Goal: Information Seeking & Learning: Compare options

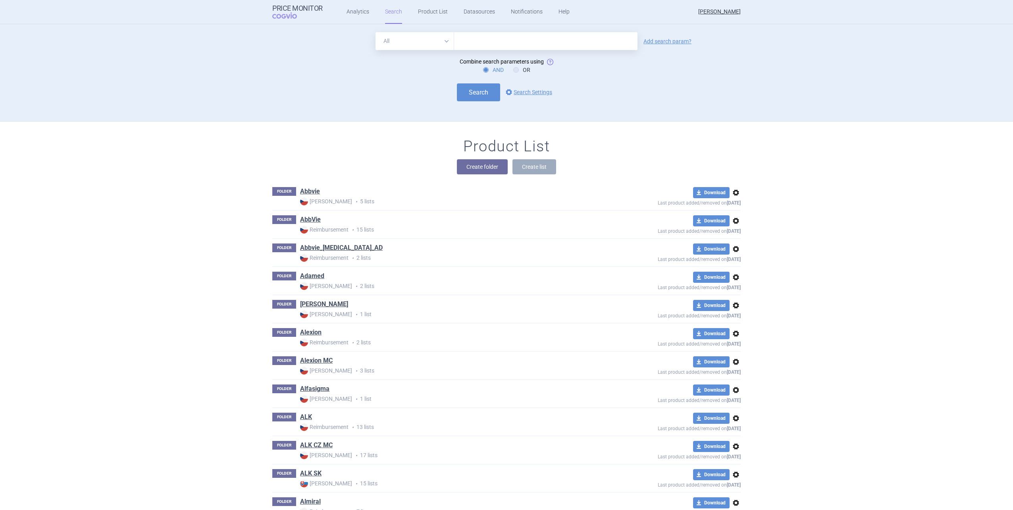
click at [458, 46] on input "text" at bounding box center [545, 41] width 183 height 18
type input "[MEDICAL_DATA] olpha"
click at [659, 44] on div "All Brand Name ATC Company Active Substance Country Newer than [MEDICAL_DATA] o…" at bounding box center [506, 41] width 468 height 18
click at [658, 41] on link "Add search param?" at bounding box center [667, 41] width 48 height 6
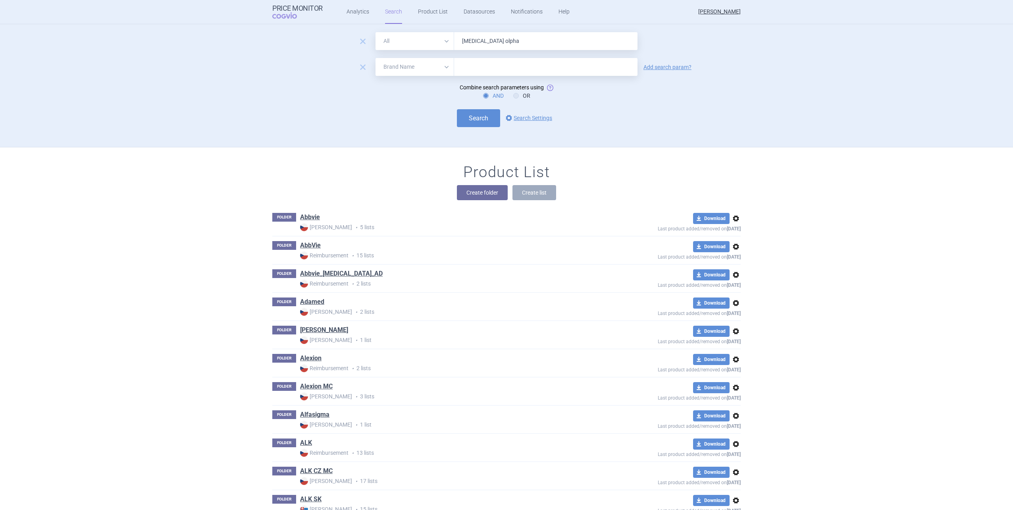
click at [405, 57] on form "remove All Brand Name ATC Company Active Substance Country Newer than [MEDICAL_…" at bounding box center [506, 79] width 468 height 95
click at [406, 61] on select "All Brand Name ATC Company Active Substance Country Newer than" at bounding box center [414, 67] width 79 height 18
select select "country"
click at [375, 58] on select "All Brand Name ATC Company Active Substance Country Newer than" at bounding box center [414, 67] width 79 height 18
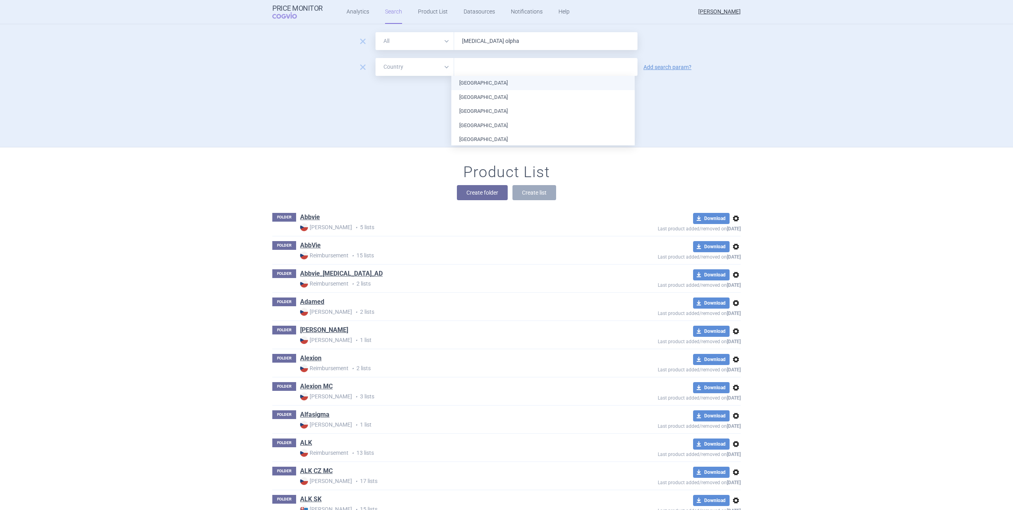
click at [465, 67] on input "text" at bounding box center [545, 67] width 175 height 10
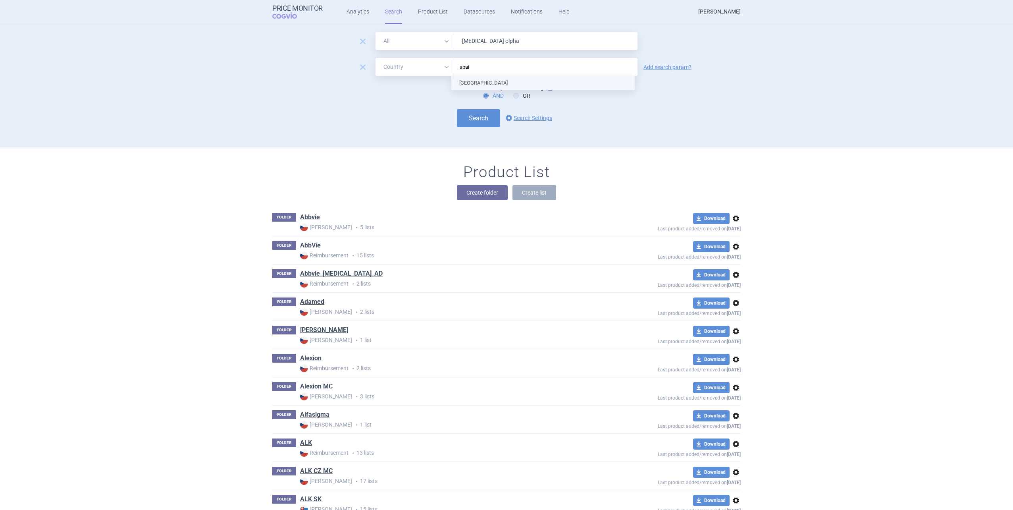
type input "[GEOGRAPHIC_DATA]"
click at [471, 79] on ul "[GEOGRAPHIC_DATA]" at bounding box center [542, 83] width 183 height 14
click at [396, 109] on div "Search options Search Settings" at bounding box center [506, 118] width 468 height 18
click at [457, 117] on button "Search" at bounding box center [478, 118] width 43 height 18
select select "country"
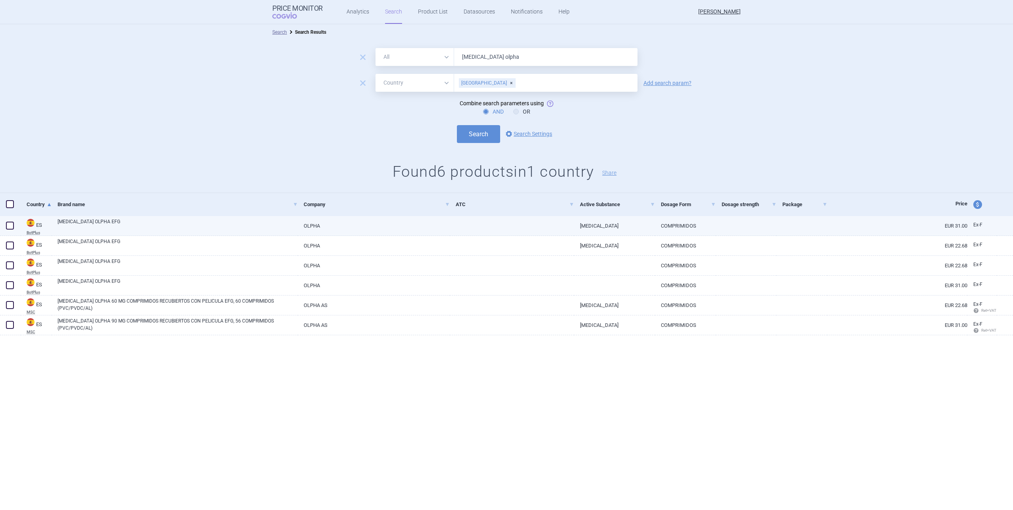
click at [283, 235] on div "[MEDICAL_DATA] OLPHA EFG" at bounding box center [175, 226] width 246 height 20
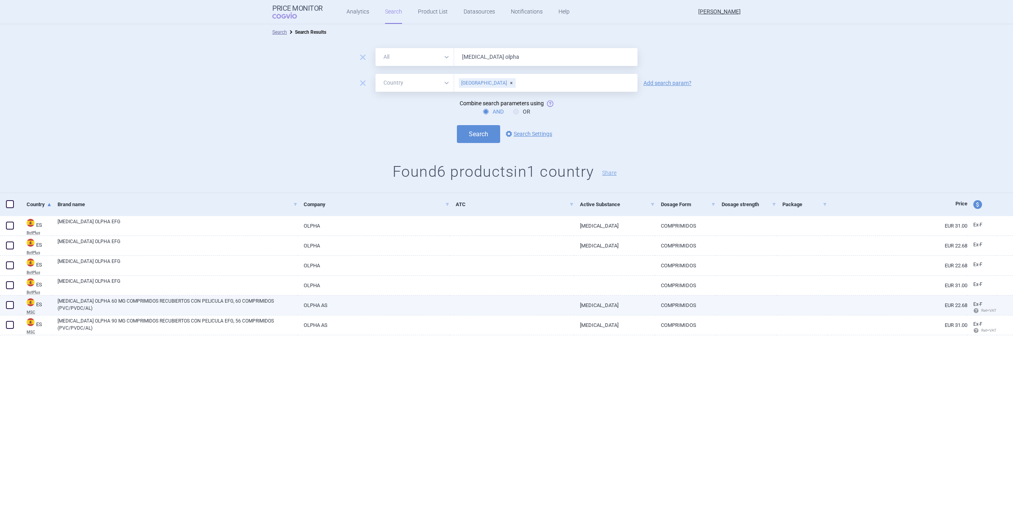
click at [299, 308] on link "OLPHA AS" at bounding box center [374, 304] width 152 height 19
select select "EUR"
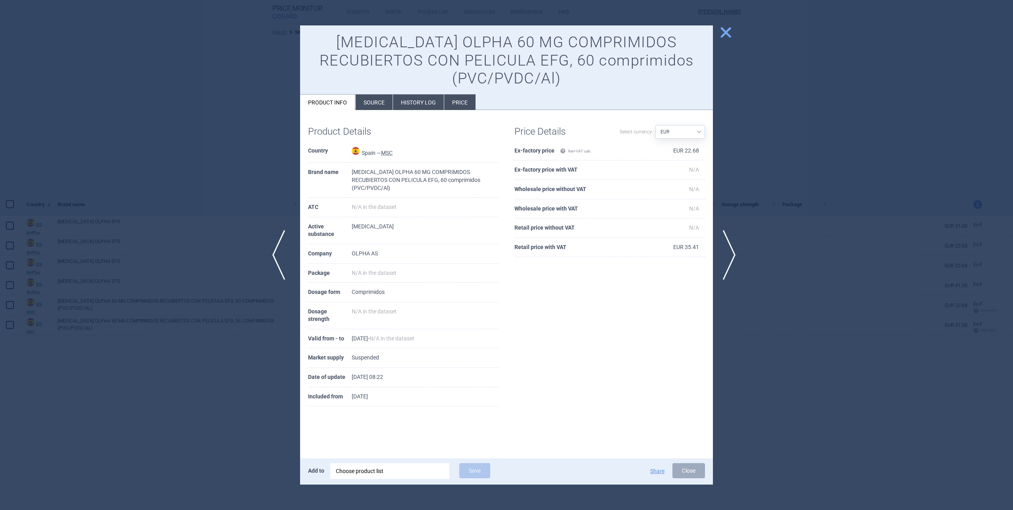
click at [288, 277] on span "previous" at bounding box center [281, 255] width 18 height 50
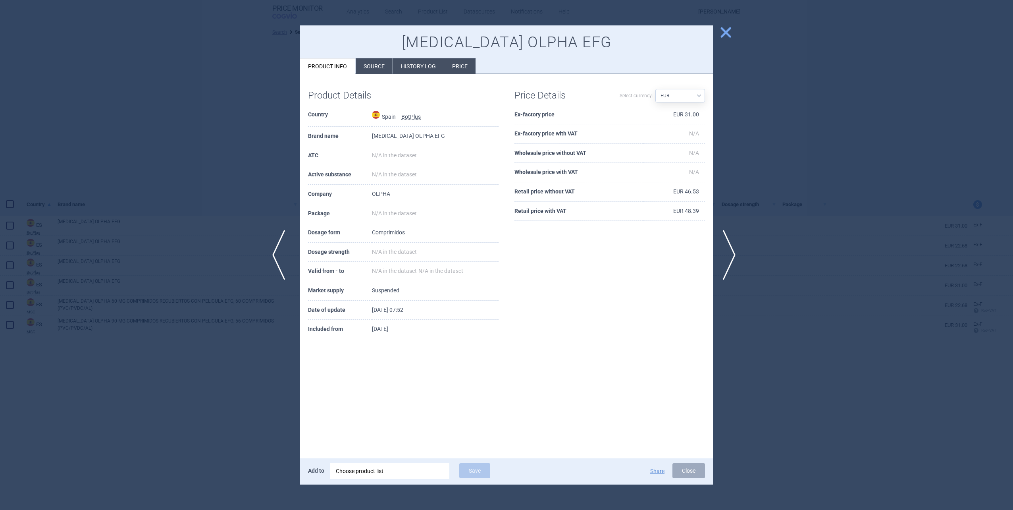
click at [288, 277] on span "previous" at bounding box center [281, 255] width 18 height 50
click at [278, 259] on span "previous" at bounding box center [281, 255] width 18 height 50
click at [277, 257] on span "previous" at bounding box center [281, 255] width 18 height 50
click at [277, 257] on div at bounding box center [506, 255] width 1013 height 510
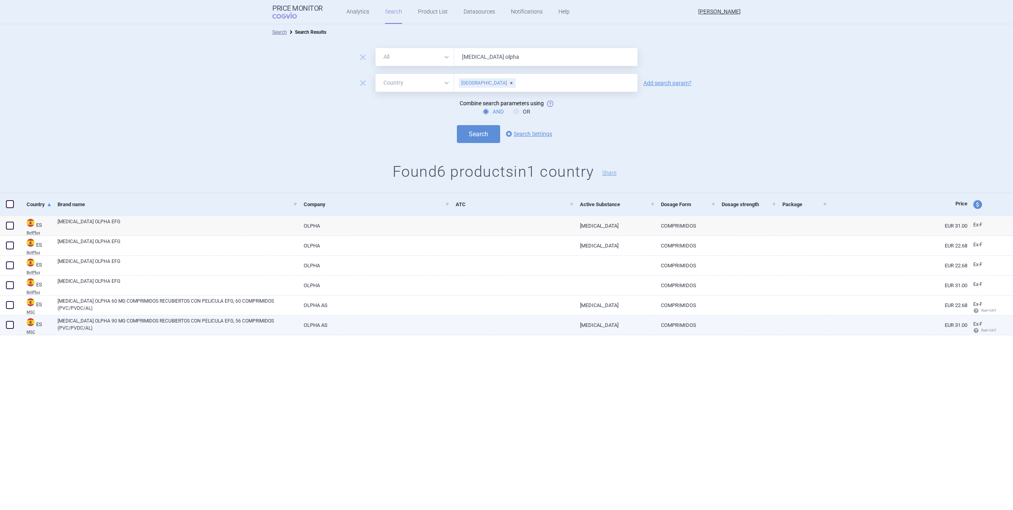
click at [257, 317] on div "[MEDICAL_DATA] OLPHA 90 MG COMPRIMIDOS RECUBIERTOS CON PELICULA EFG, 56 COMPRIM…" at bounding box center [175, 325] width 246 height 20
click at [261, 323] on link "[MEDICAL_DATA] OLPHA 90 MG COMPRIMIDOS RECUBIERTOS CON PELICULA EFG, 56 COMPRIM…" at bounding box center [178, 324] width 240 height 14
select select "EUR"
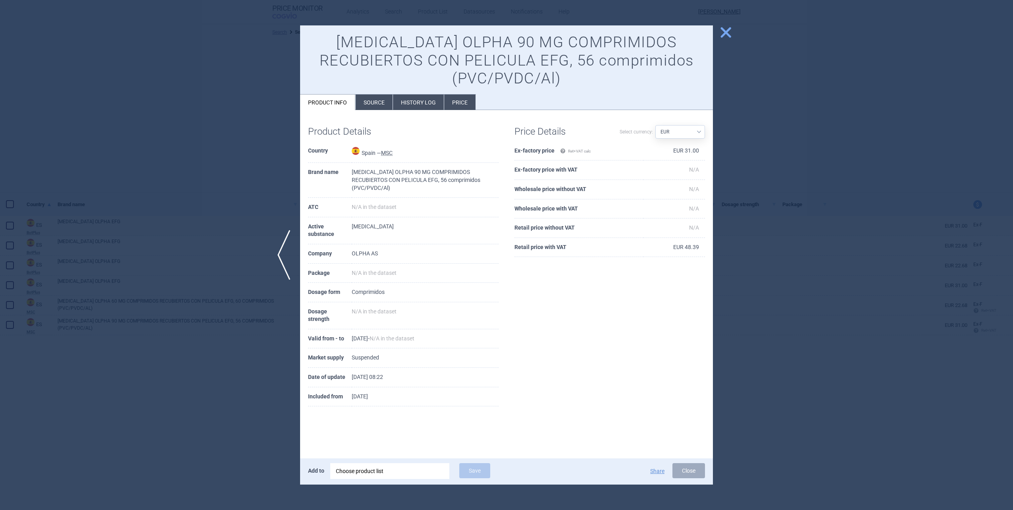
click at [731, 31] on span "close" at bounding box center [726, 32] width 14 height 14
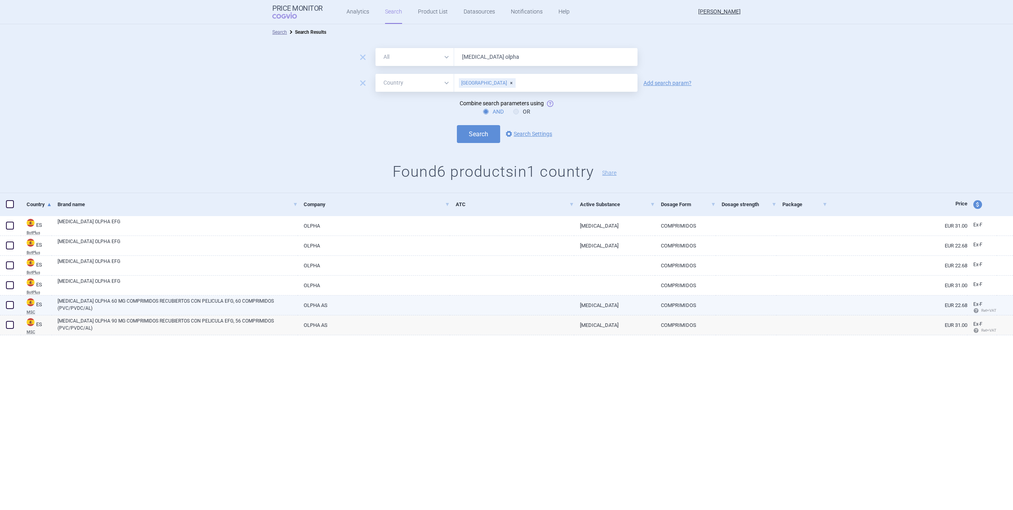
click at [265, 307] on link "[MEDICAL_DATA] OLPHA 60 MG COMPRIMIDOS RECUBIERTOS CON PELICULA EFG, 60 COMPRIM…" at bounding box center [178, 304] width 240 height 14
select select "EUR"
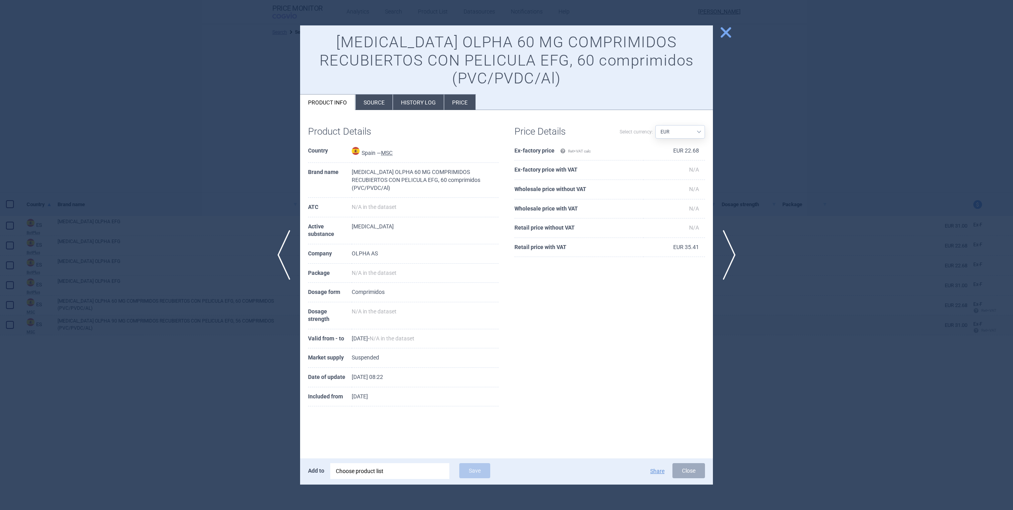
drag, startPoint x: 225, startPoint y: 422, endPoint x: 226, endPoint y: 410, distance: 11.5
click at [226, 422] on div at bounding box center [506, 255] width 1013 height 510
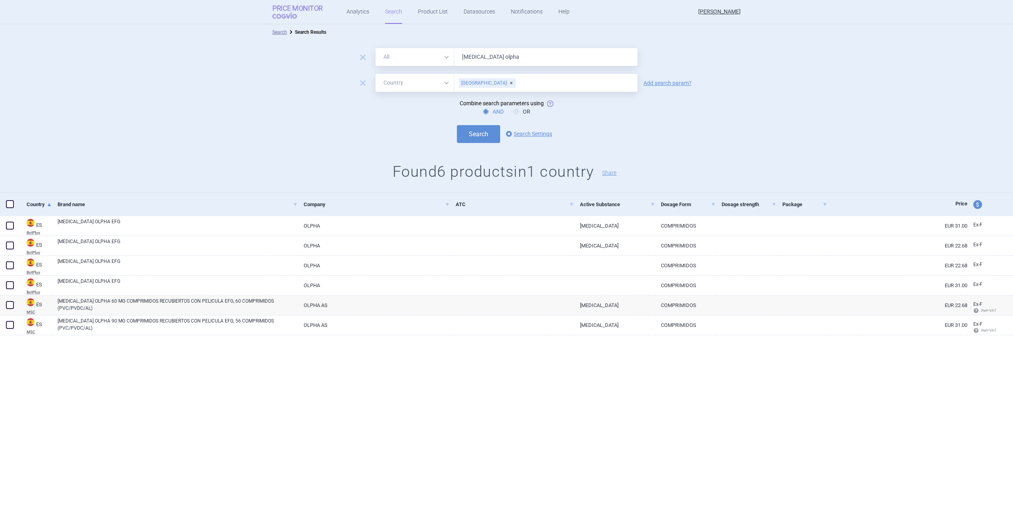
click at [311, 15] on link "Price Monitor COGVIO" at bounding box center [297, 11] width 50 height 15
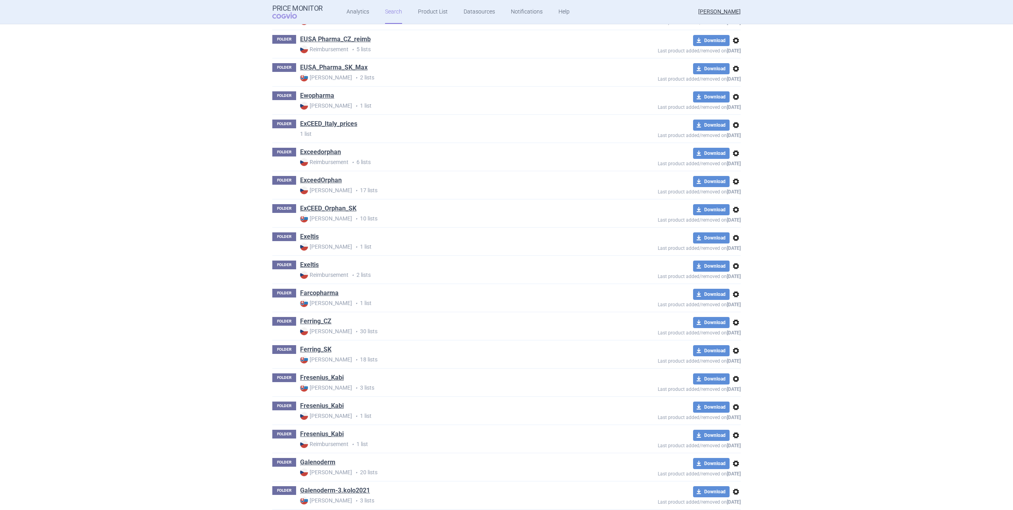
scroll to position [2857, 0]
click at [336, 206] on link "ExCEED_Orphan_SK" at bounding box center [328, 208] width 56 height 9
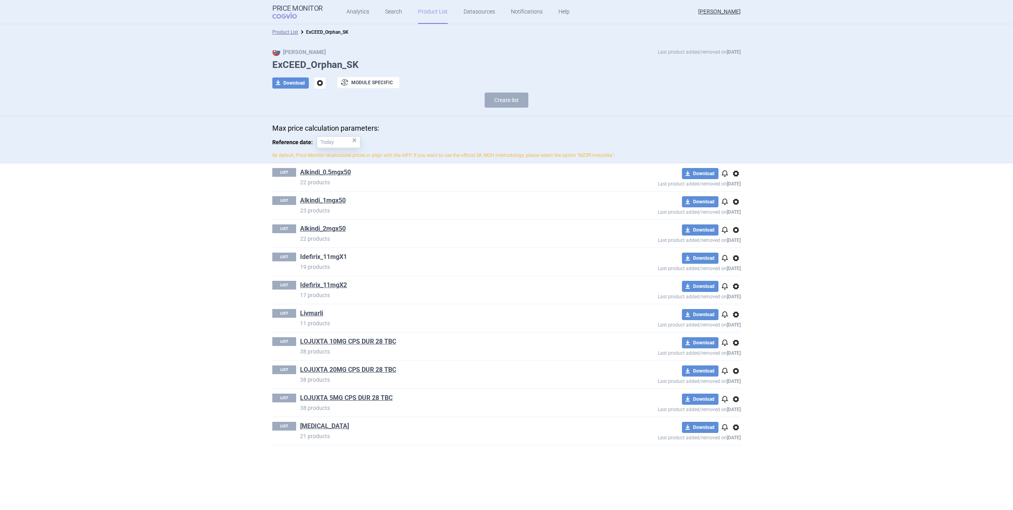
click at [329, 256] on link "Idefirix_11mgX1" at bounding box center [323, 256] width 47 height 9
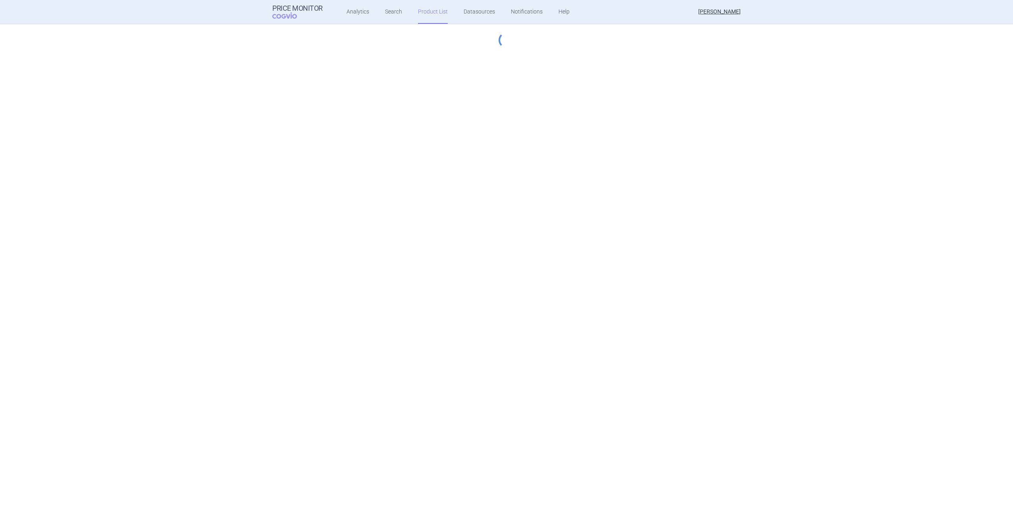
select select "[DATE]"
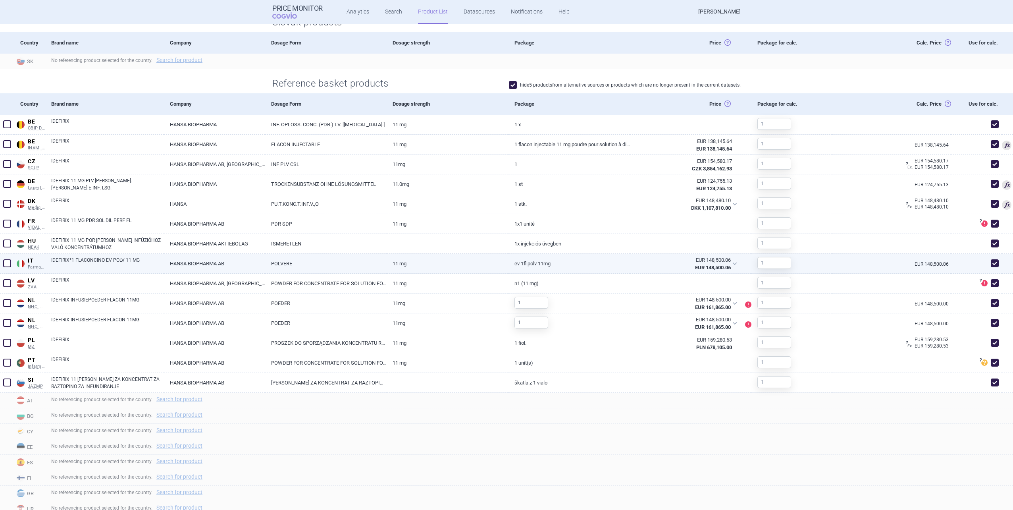
scroll to position [238, 0]
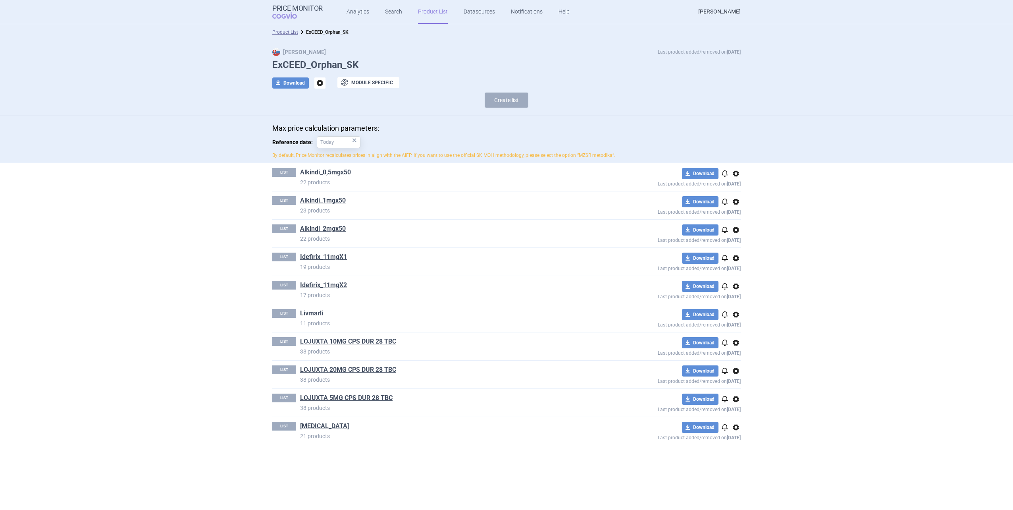
click at [338, 169] on link "Alkindi_0,5mgx50" at bounding box center [325, 172] width 51 height 9
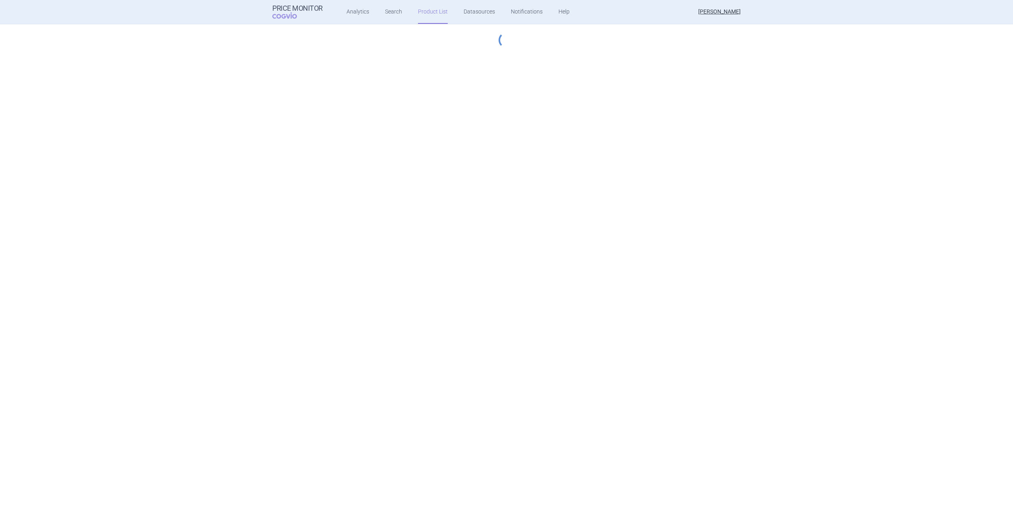
select select "[DATE]"
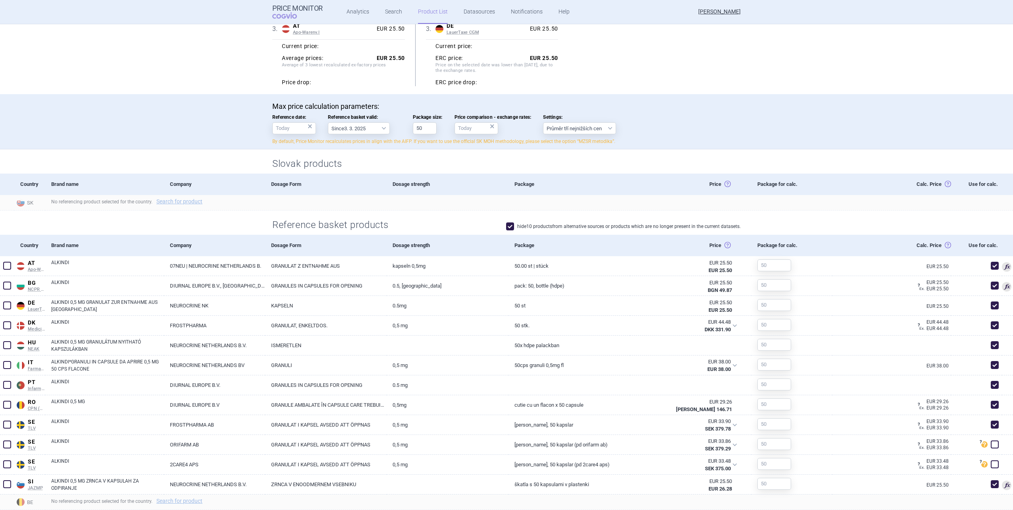
scroll to position [198, 0]
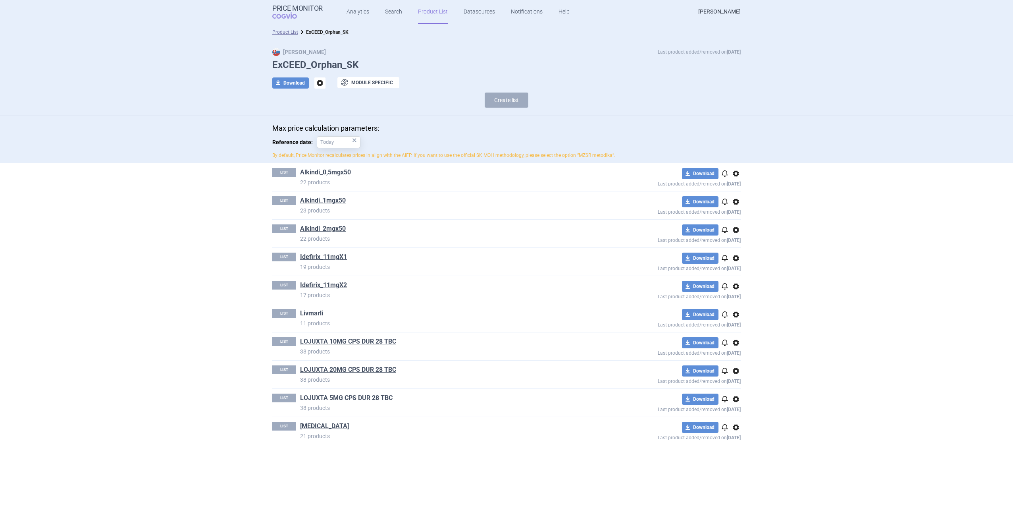
click at [349, 394] on link "LOJUXTA 5MG CPS DUR 28 TBC" at bounding box center [346, 397] width 92 height 9
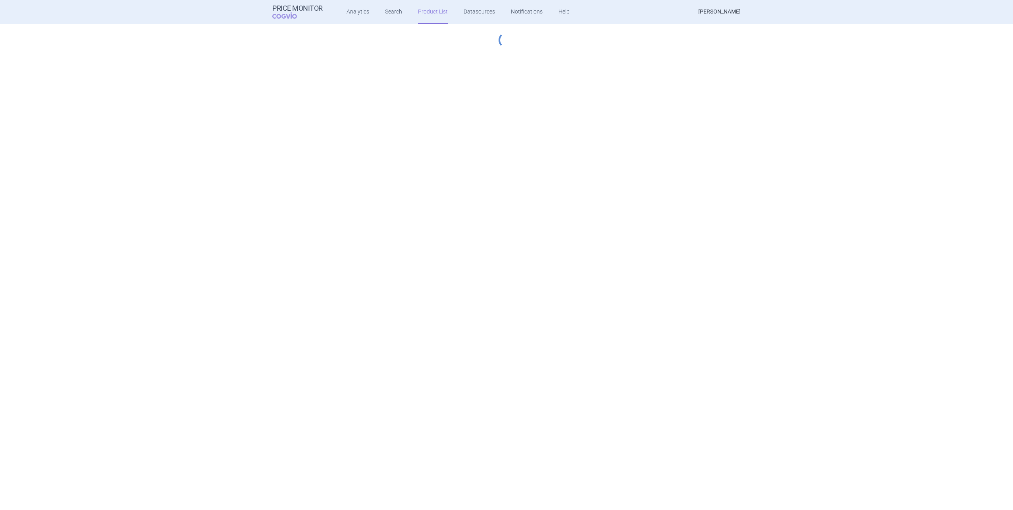
select select "[DATE]"
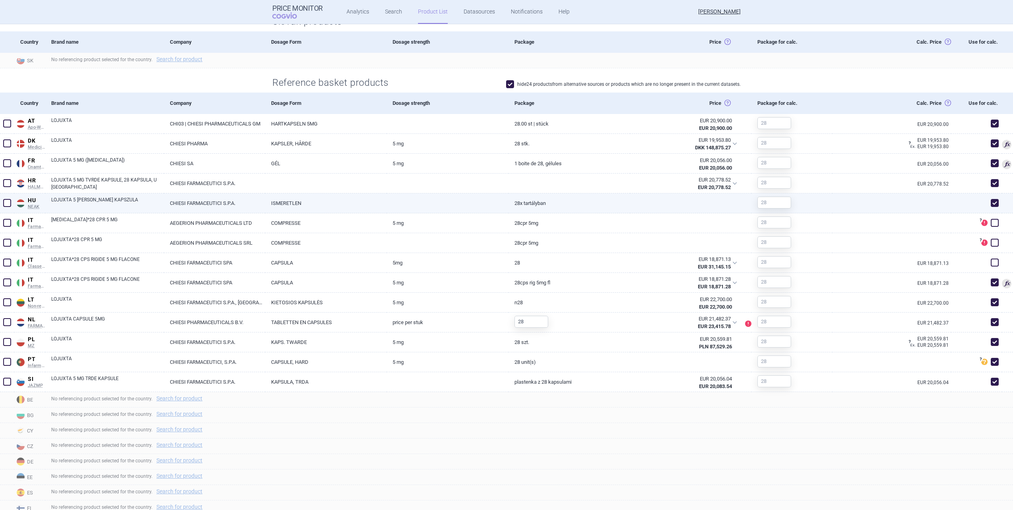
scroll to position [159, 0]
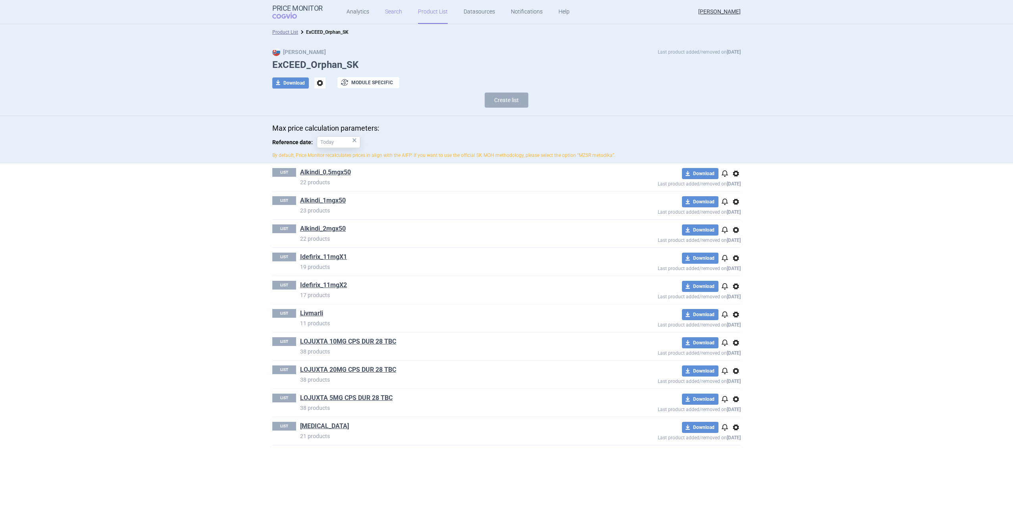
click at [389, 11] on link "Search" at bounding box center [393, 12] width 17 height 24
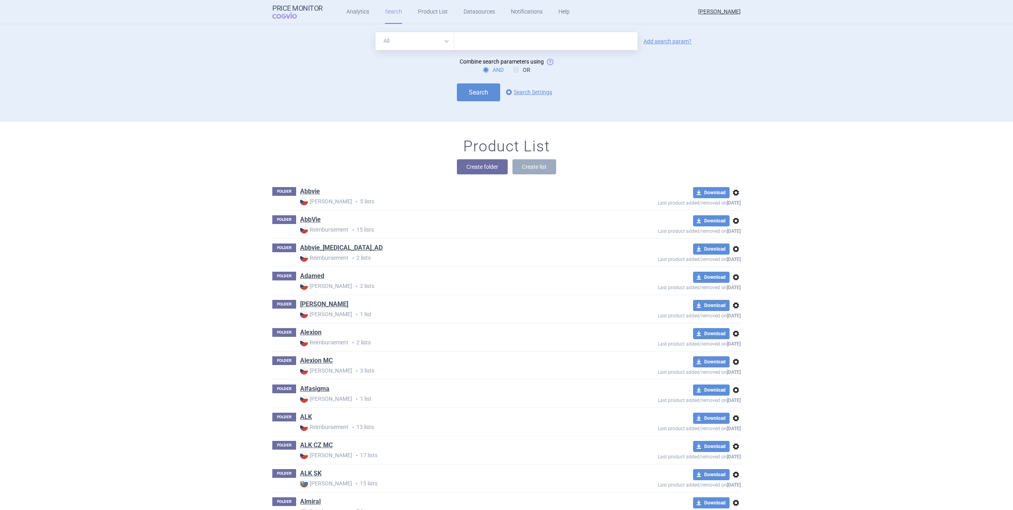
scroll to position [4207, 0]
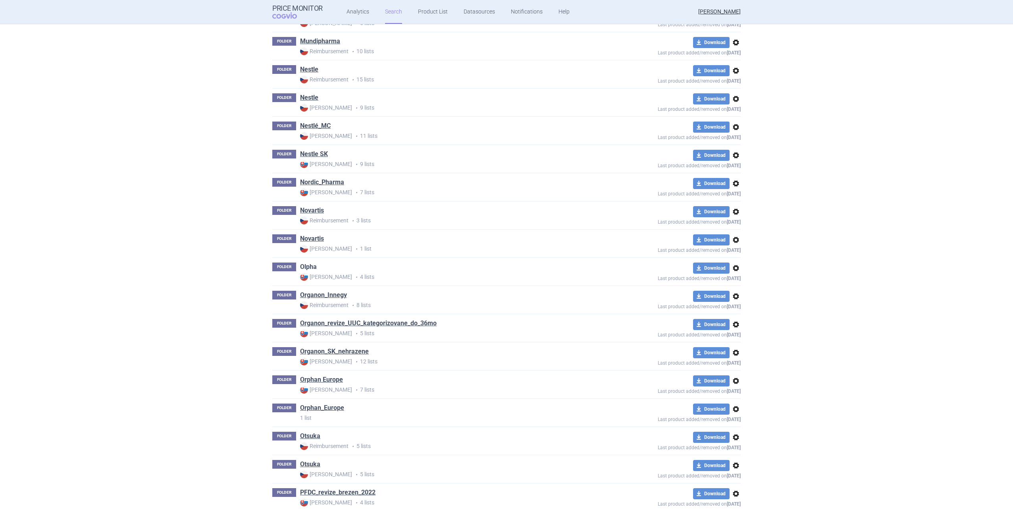
click at [309, 265] on link "Olpha" at bounding box center [308, 266] width 17 height 9
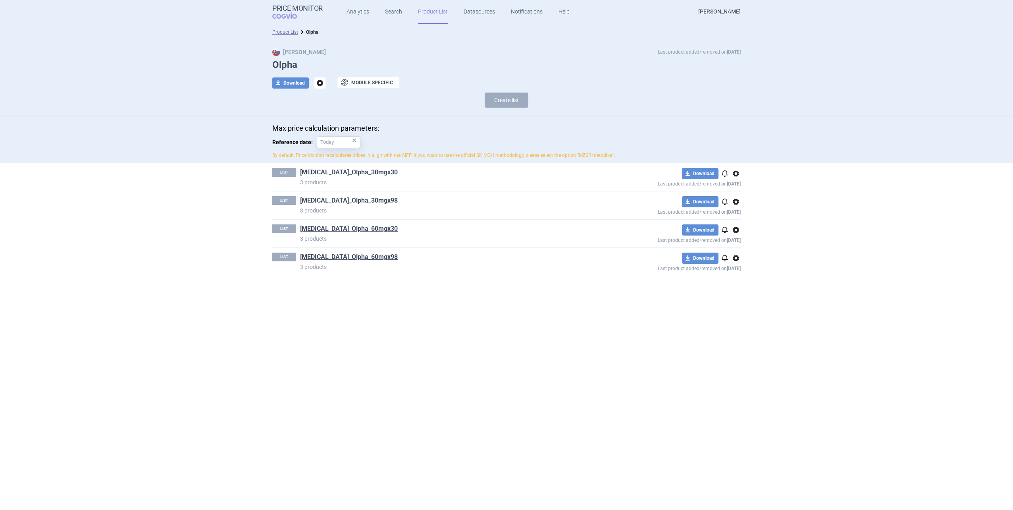
click at [355, 203] on link "[MEDICAL_DATA]_Olpha_30mgx98" at bounding box center [349, 200] width 98 height 9
click at [348, 231] on link "[MEDICAL_DATA]_Olpha_60mgx30" at bounding box center [349, 228] width 98 height 9
click at [349, 263] on p "3 products" at bounding box center [450, 267] width 300 height 8
click at [348, 260] on link "[MEDICAL_DATA]_Olpha_60mgx98" at bounding box center [349, 256] width 98 height 9
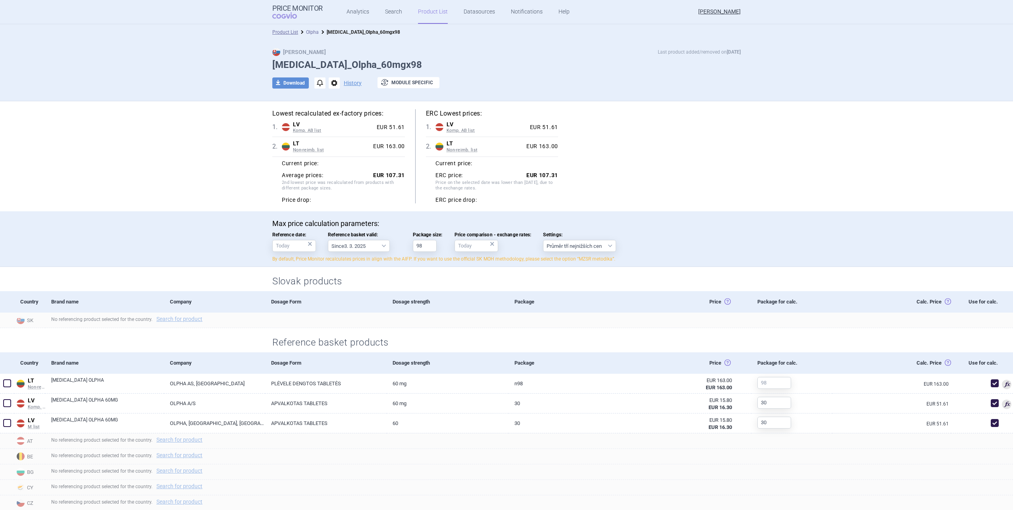
click at [309, 33] on link "Olpha" at bounding box center [312, 32] width 13 height 6
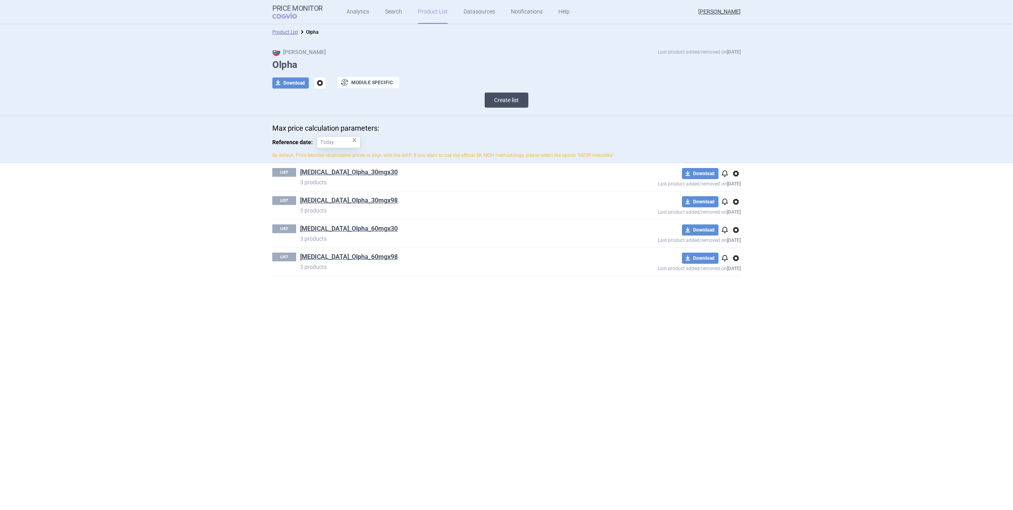
click at [496, 101] on button "Create list" at bounding box center [507, 99] width 44 height 15
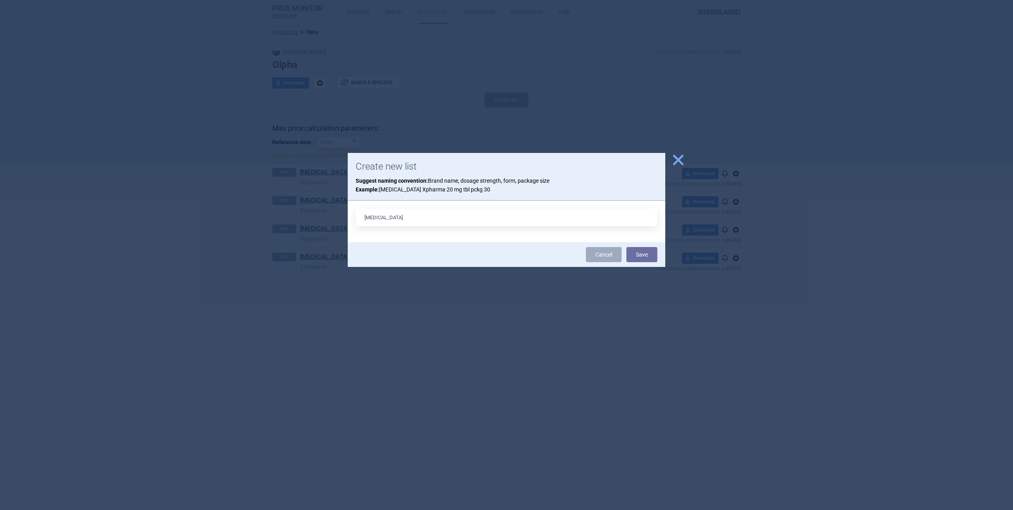
type input "[MEDICAL_DATA]"
click at [626, 247] on button "Save" at bounding box center [641, 254] width 31 height 15
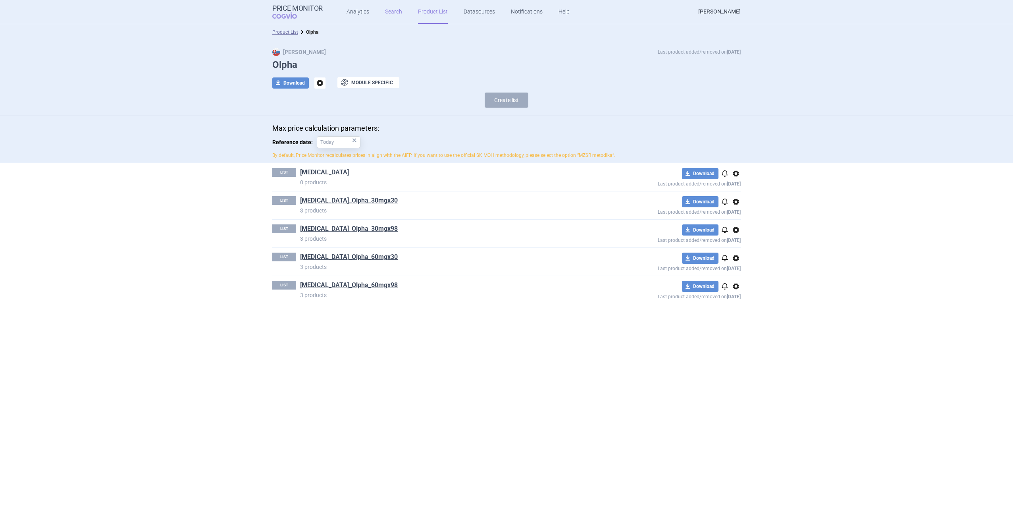
click at [394, 9] on link "Search" at bounding box center [393, 12] width 17 height 24
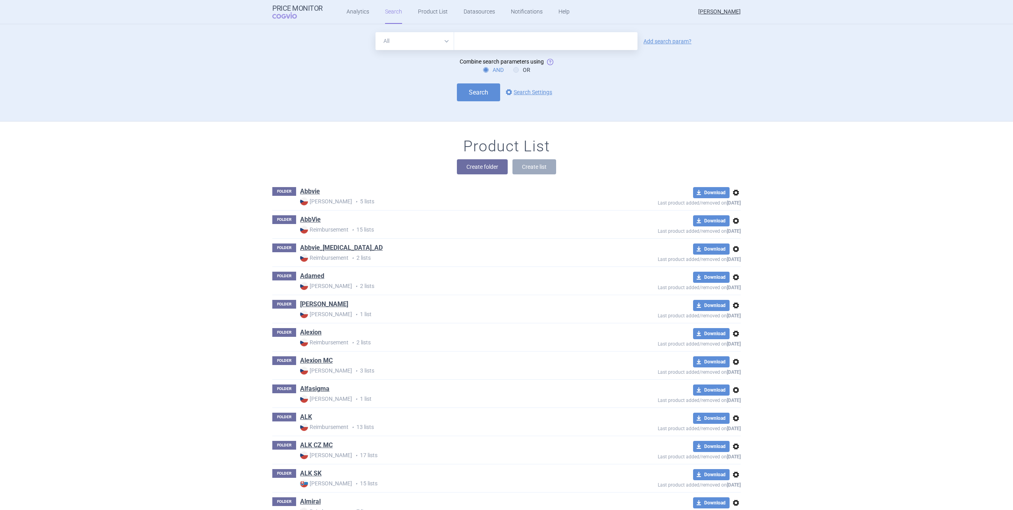
click at [477, 36] on input "text" at bounding box center [545, 41] width 183 height 18
type input "[MEDICAL_DATA] olpha"
click at [647, 44] on div "All Brand Name ATC Company Active Substance Country Newer than [MEDICAL_DATA] o…" at bounding box center [506, 41] width 468 height 18
click at [647, 44] on link "Add search param?" at bounding box center [667, 41] width 48 height 6
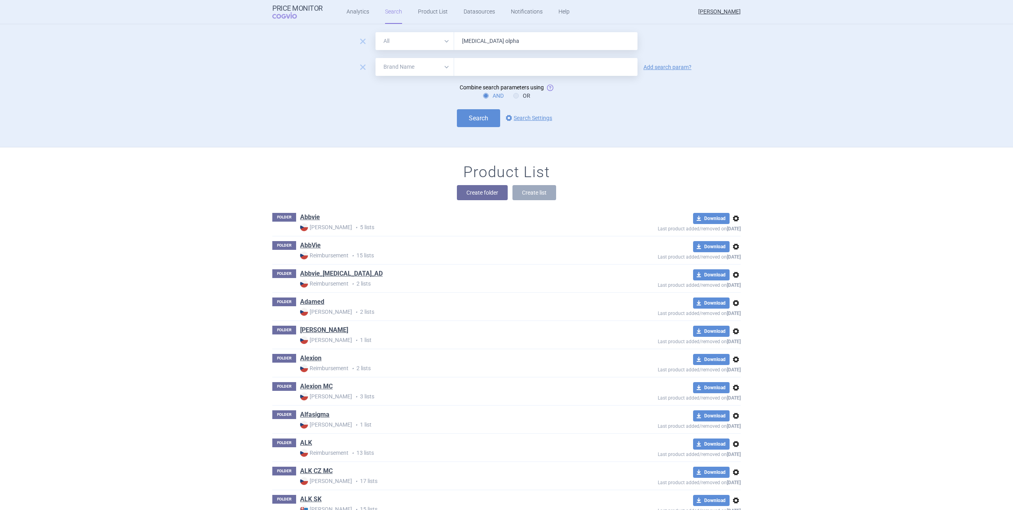
drag, startPoint x: 461, startPoint y: 71, endPoint x: 436, endPoint y: 69, distance: 25.2
click at [461, 71] on input "text" at bounding box center [545, 67] width 183 height 18
click at [428, 67] on select "All Brand Name ATC Company Active Substance Country Newer than" at bounding box center [414, 67] width 79 height 18
select select "country"
click at [375, 58] on select "All Brand Name ATC Company Active Substance Country Newer than" at bounding box center [414, 67] width 79 height 18
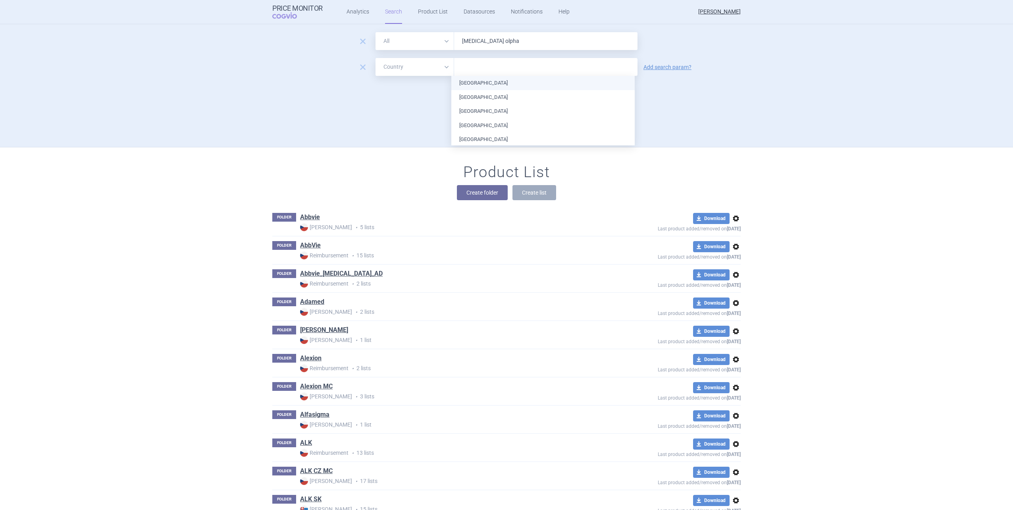
click at [472, 71] on input "text" at bounding box center [545, 67] width 175 height 10
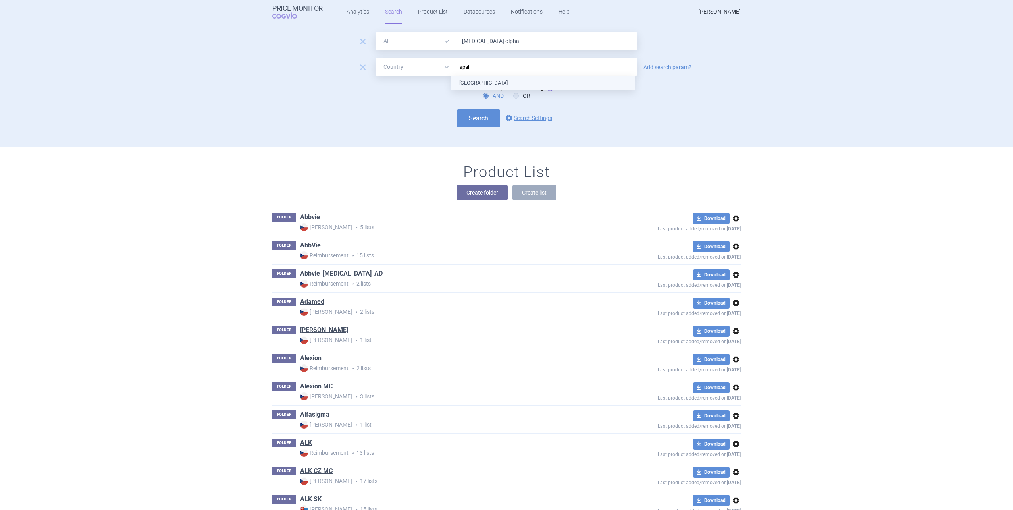
type input "[GEOGRAPHIC_DATA]"
click at [464, 82] on ul "[GEOGRAPHIC_DATA]" at bounding box center [542, 83] width 183 height 14
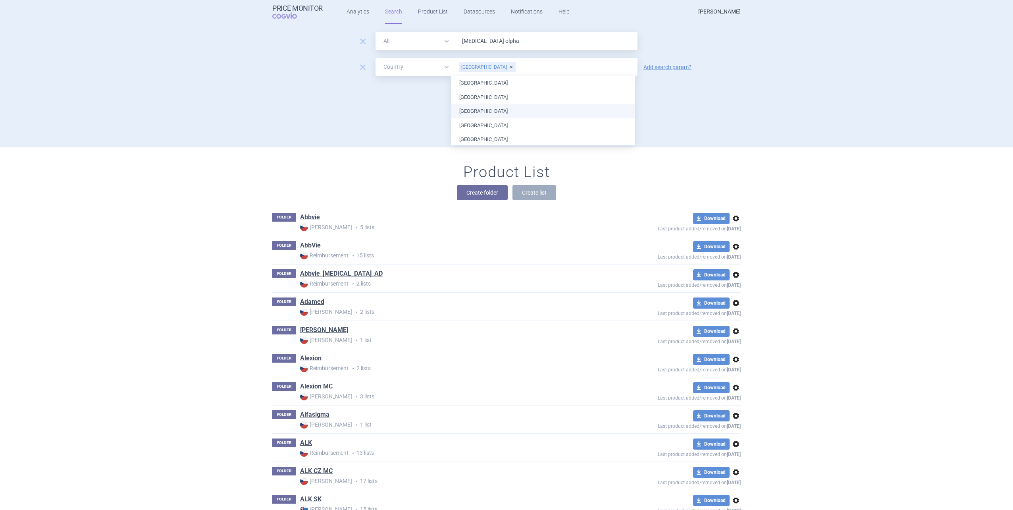
click at [405, 133] on div "remove All Brand Name ATC Company Active Substance Country Newer than [MEDICAL_…" at bounding box center [506, 89] width 500 height 115
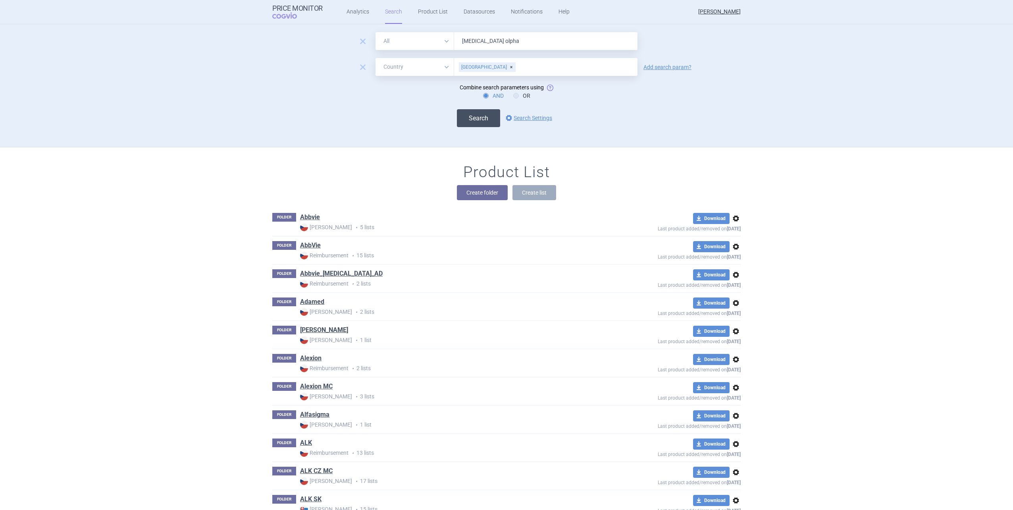
click at [470, 112] on button "Search" at bounding box center [478, 118] width 43 height 18
select select "country"
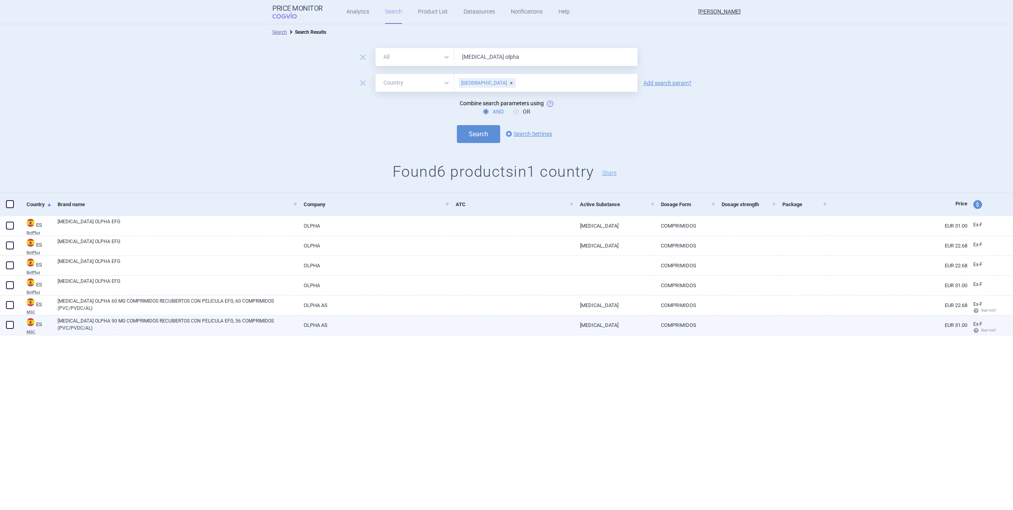
click at [179, 330] on link "[MEDICAL_DATA] OLPHA 90 MG COMPRIMIDOS RECUBIERTOS CON PELICULA EFG, 56 COMPRIM…" at bounding box center [178, 324] width 240 height 14
select select "EUR"
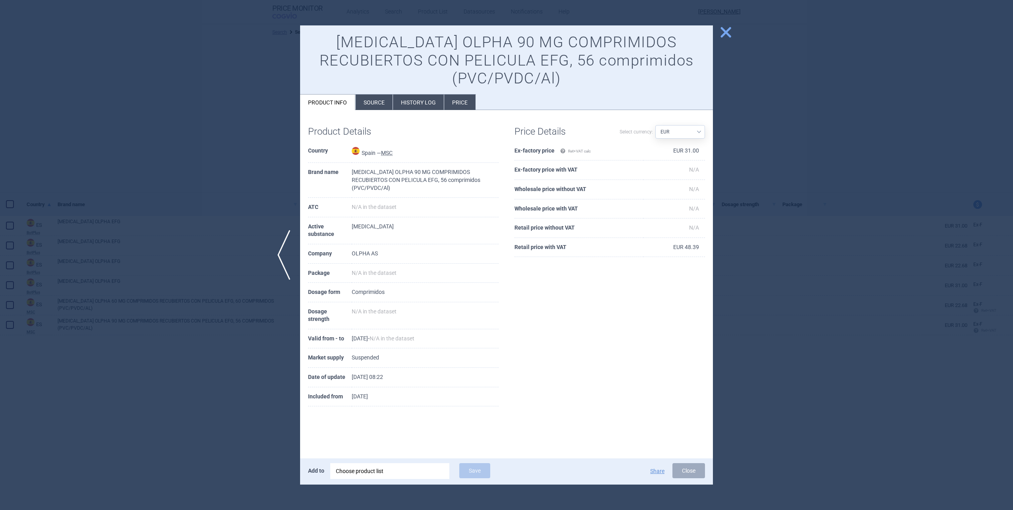
click at [729, 31] on span "close" at bounding box center [726, 32] width 14 height 14
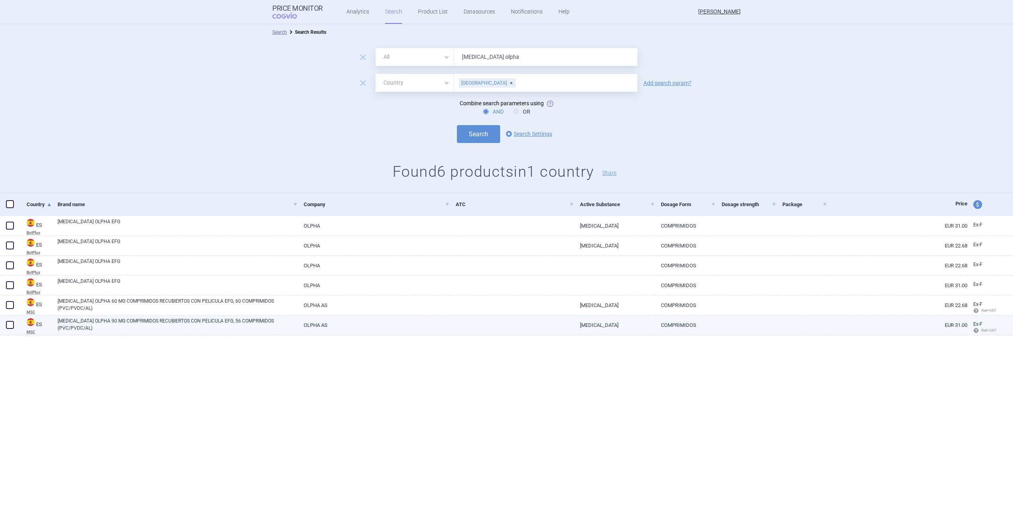
click at [10, 321] on span at bounding box center [10, 325] width 8 height 8
checkbox input "true"
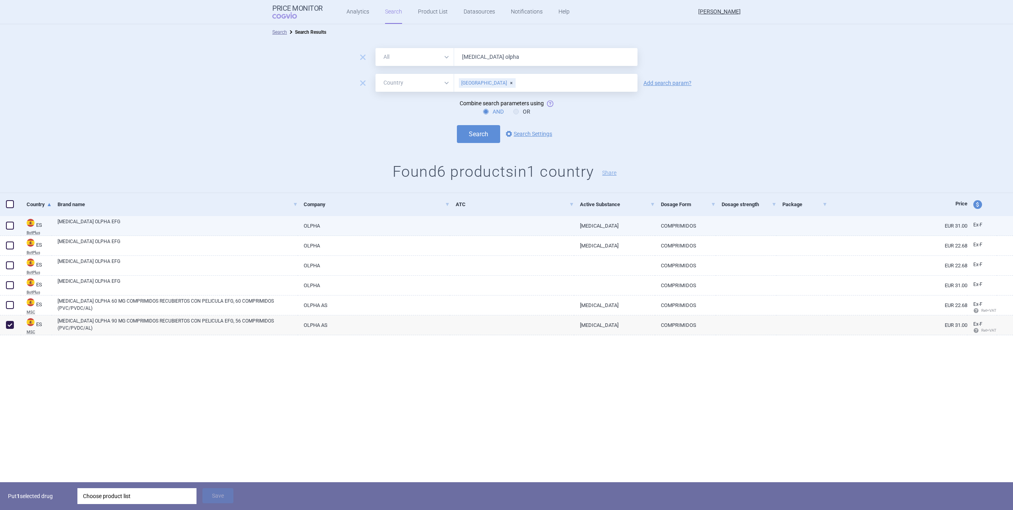
click at [333, 228] on link "OLPHA" at bounding box center [374, 225] width 152 height 19
select select "EUR"
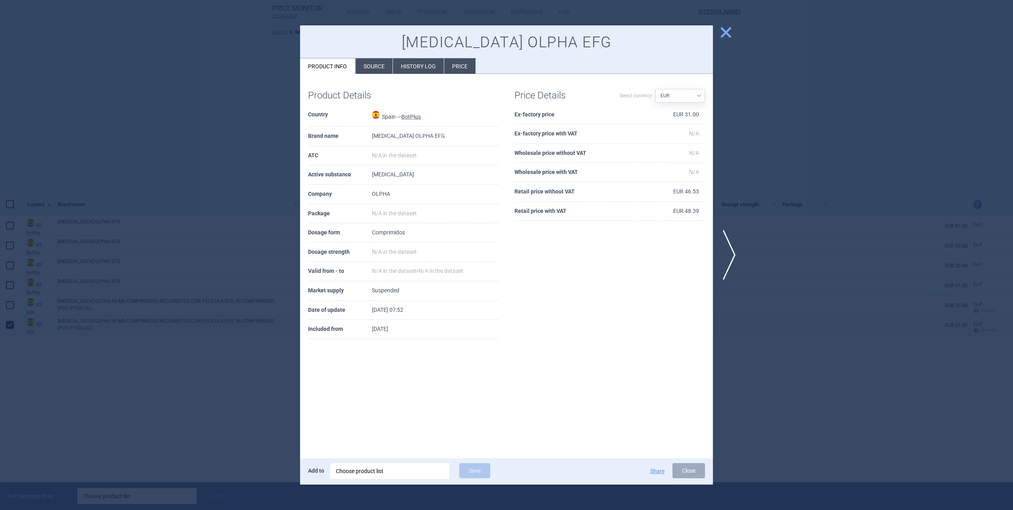
click at [371, 70] on li "Source" at bounding box center [374, 65] width 37 height 15
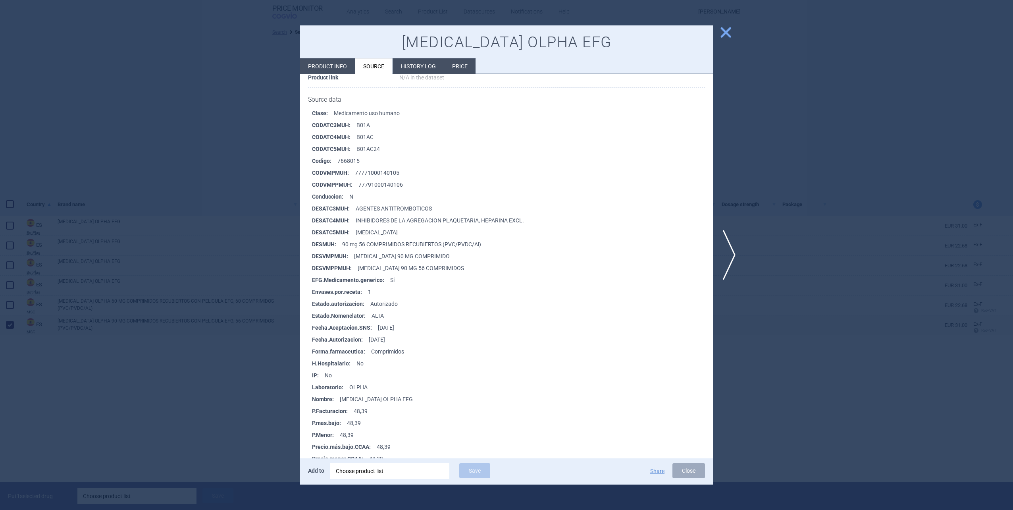
scroll to position [119, 0]
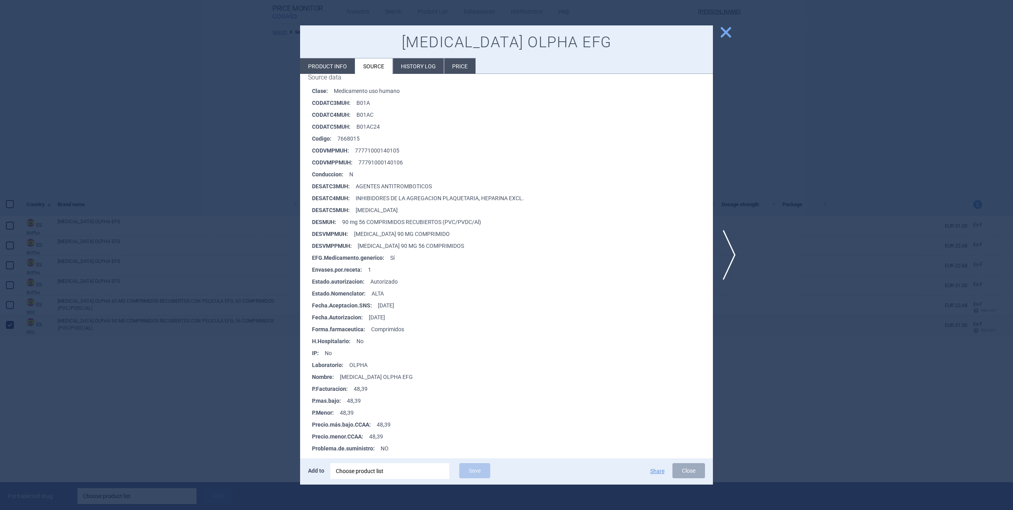
click at [730, 30] on span "close" at bounding box center [726, 32] width 14 height 14
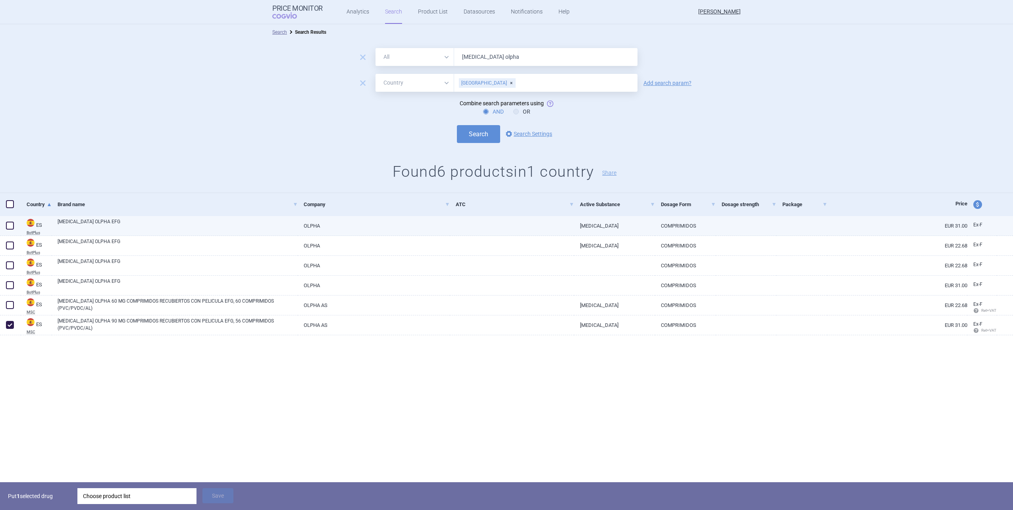
click at [9, 223] on span at bounding box center [10, 225] width 8 height 8
checkbox input "true"
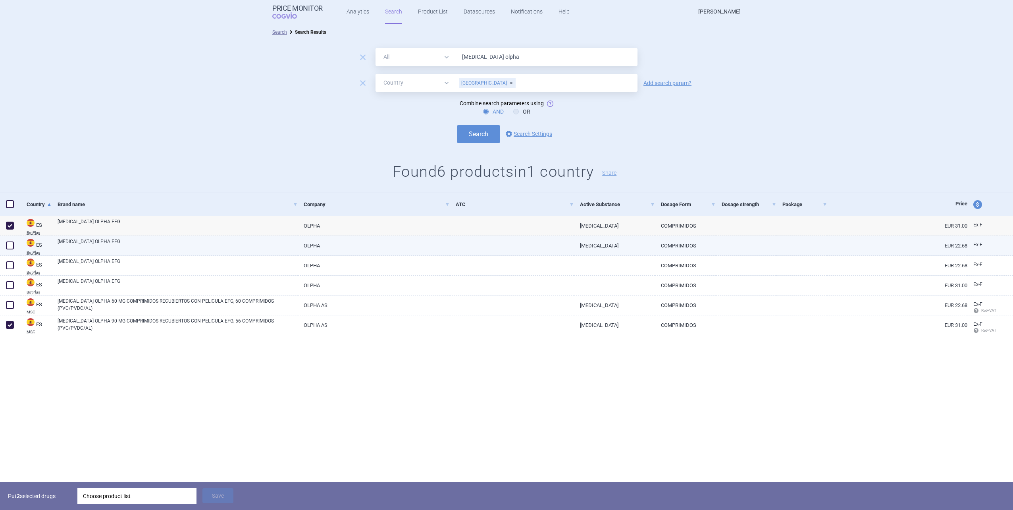
click at [113, 251] on link "[MEDICAL_DATA] OLPHA EFG" at bounding box center [178, 245] width 240 height 14
select select "EUR"
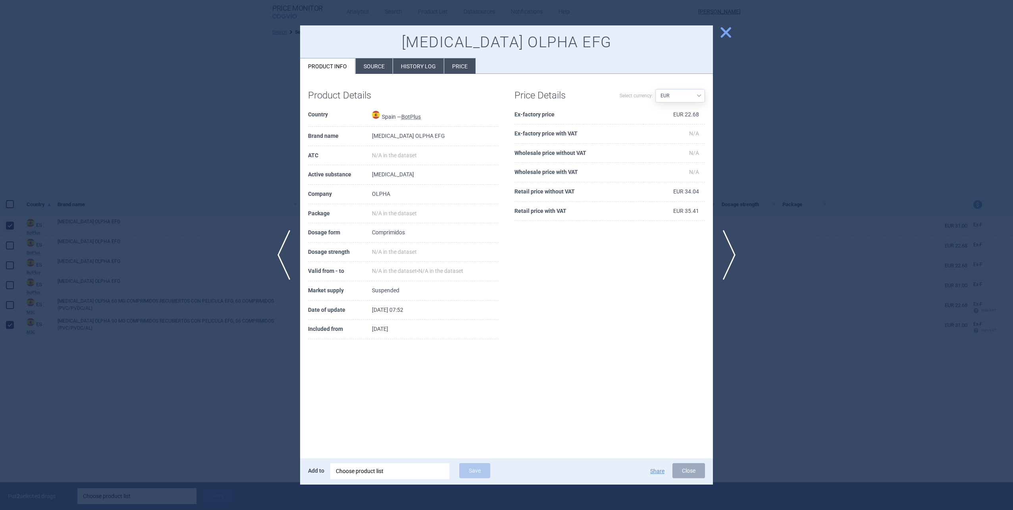
click at [366, 63] on li "Source" at bounding box center [374, 65] width 37 height 15
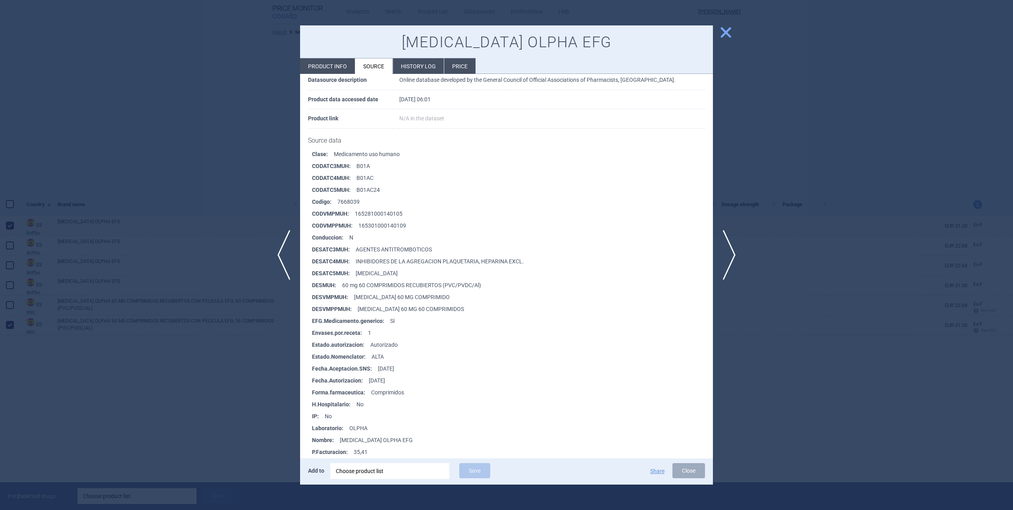
scroll to position [40, 0]
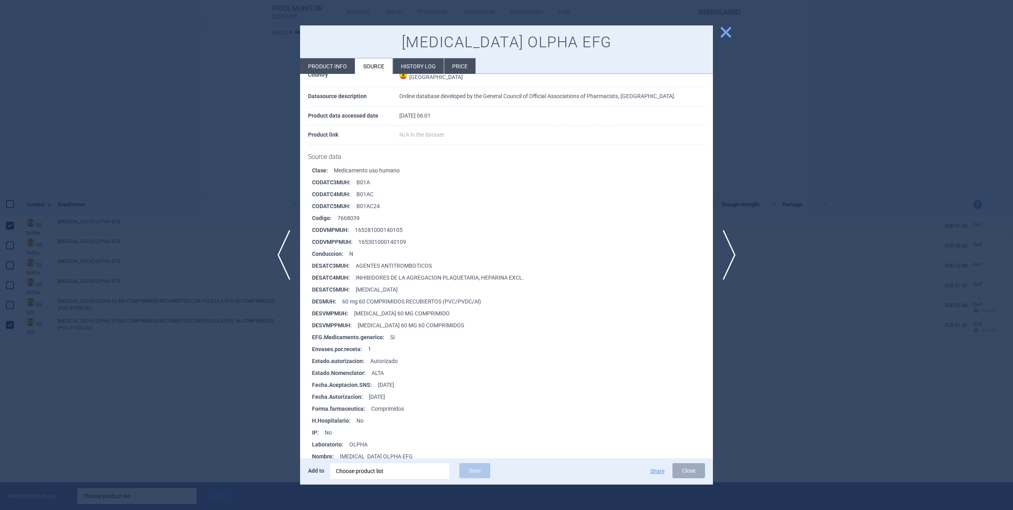
click at [727, 33] on span "close" at bounding box center [726, 32] width 14 height 14
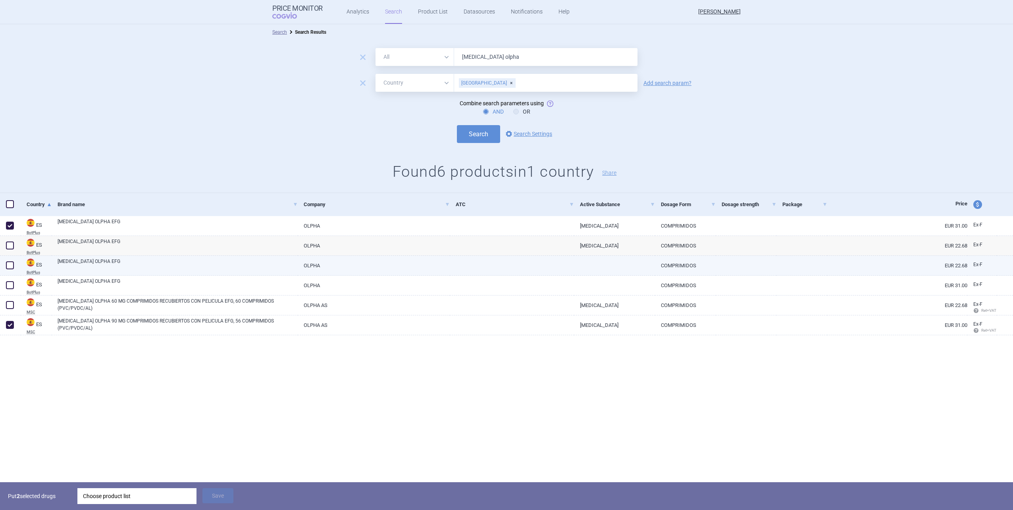
click at [219, 266] on link "[MEDICAL_DATA] OLPHA EFG" at bounding box center [178, 265] width 240 height 14
select select "EUR"
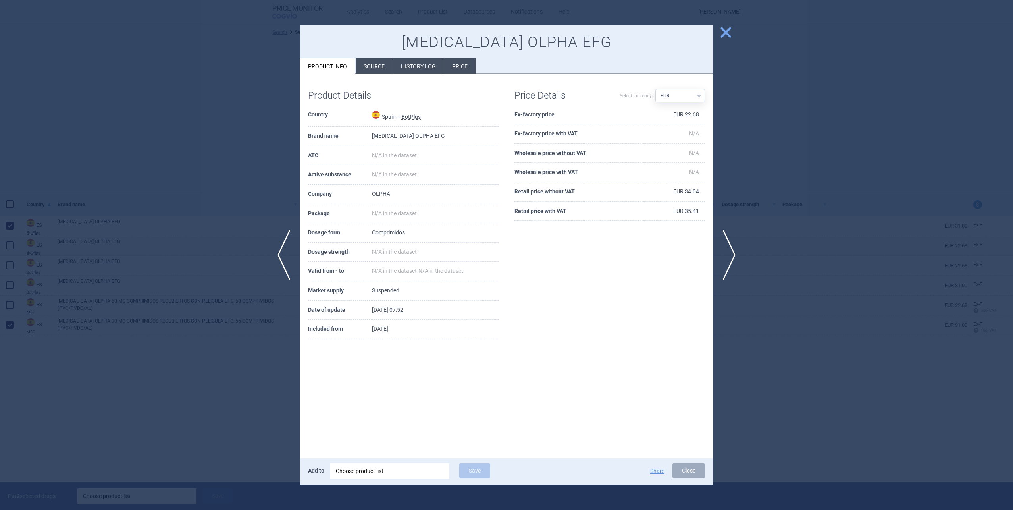
click at [387, 62] on li "Source" at bounding box center [374, 65] width 37 height 15
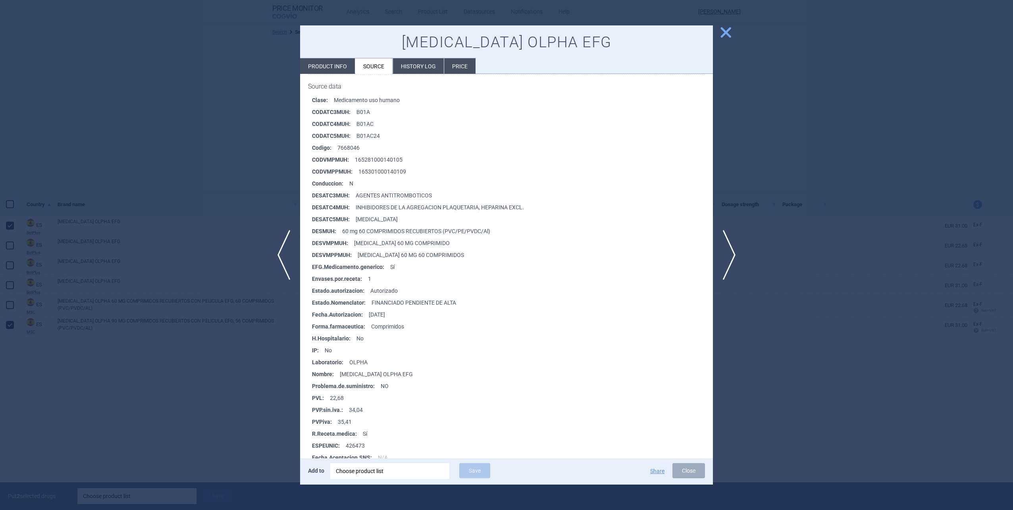
scroll to position [119, 0]
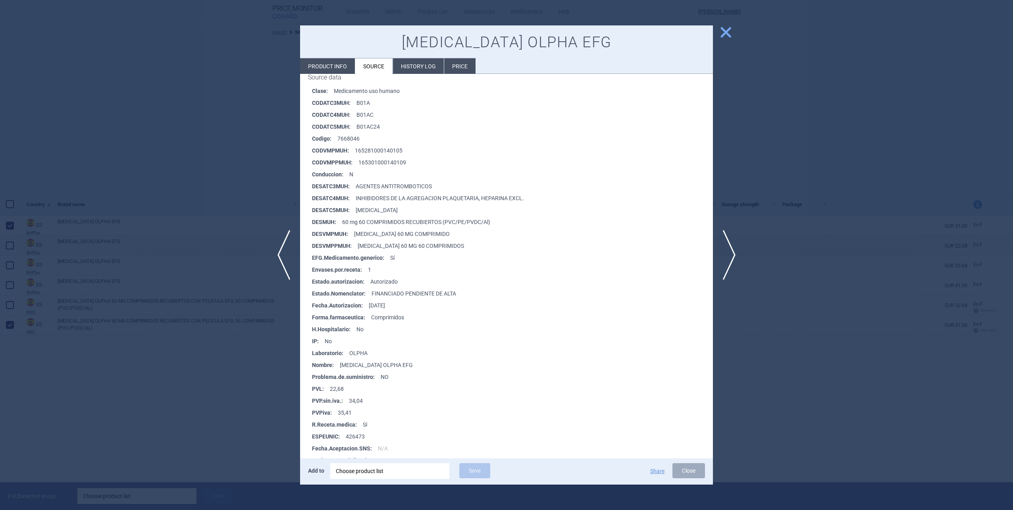
click at [727, 33] on span "close" at bounding box center [726, 32] width 14 height 14
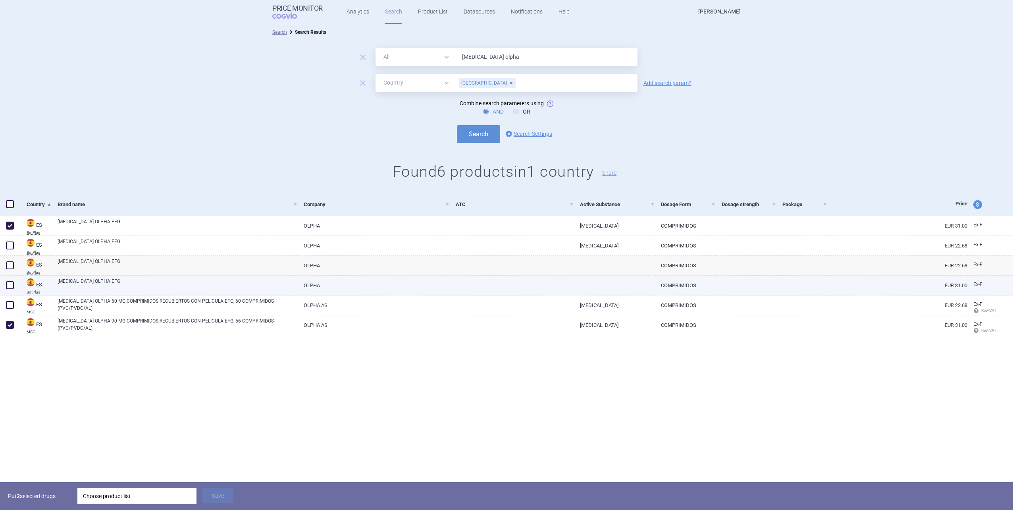
click at [203, 279] on link "[MEDICAL_DATA] OLPHA EFG" at bounding box center [178, 284] width 240 height 14
select select "EUR"
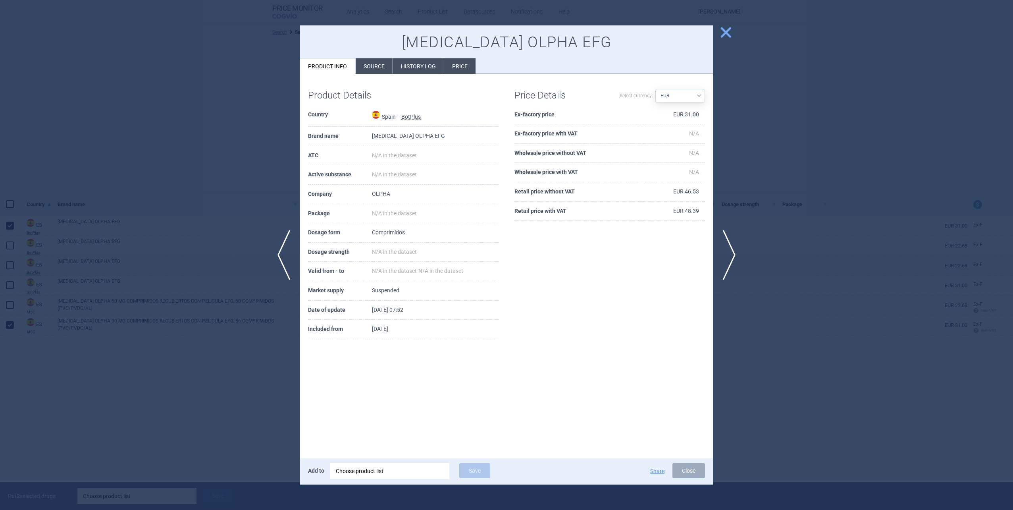
click at [378, 62] on li "Source" at bounding box center [374, 65] width 37 height 15
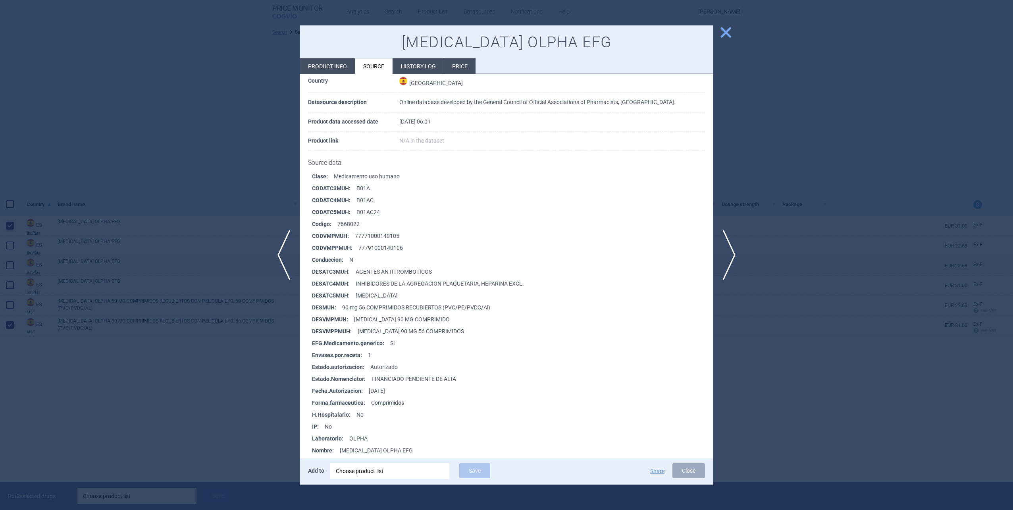
scroll to position [79, 0]
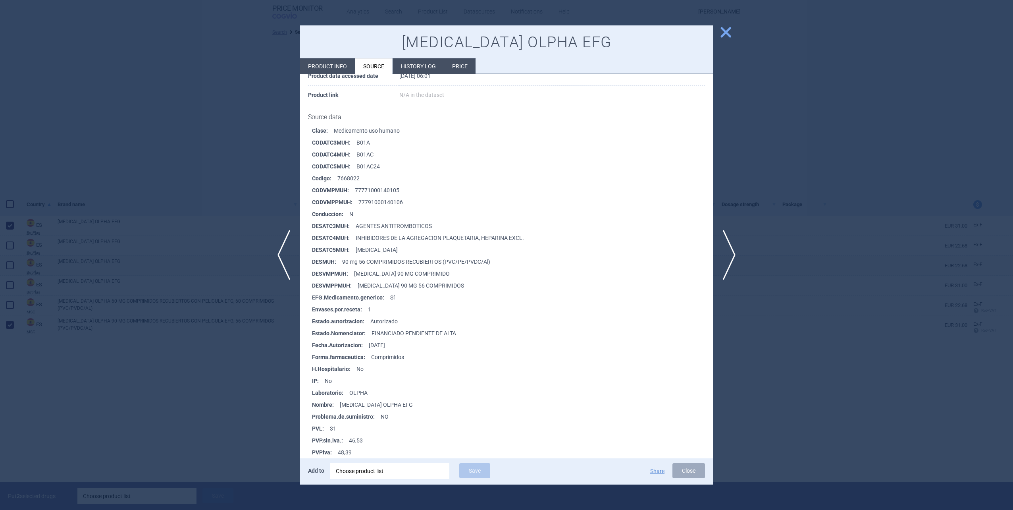
click at [724, 39] on span "close" at bounding box center [726, 32] width 14 height 14
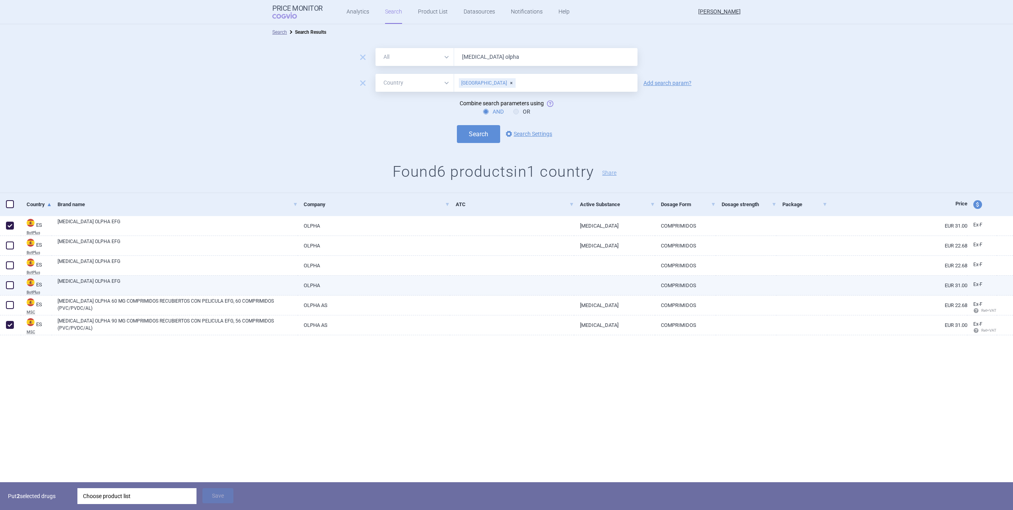
click at [13, 285] on span at bounding box center [10, 285] width 8 height 8
checkbox input "true"
click at [123, 492] on div "Choose product list" at bounding box center [137, 496] width 108 height 16
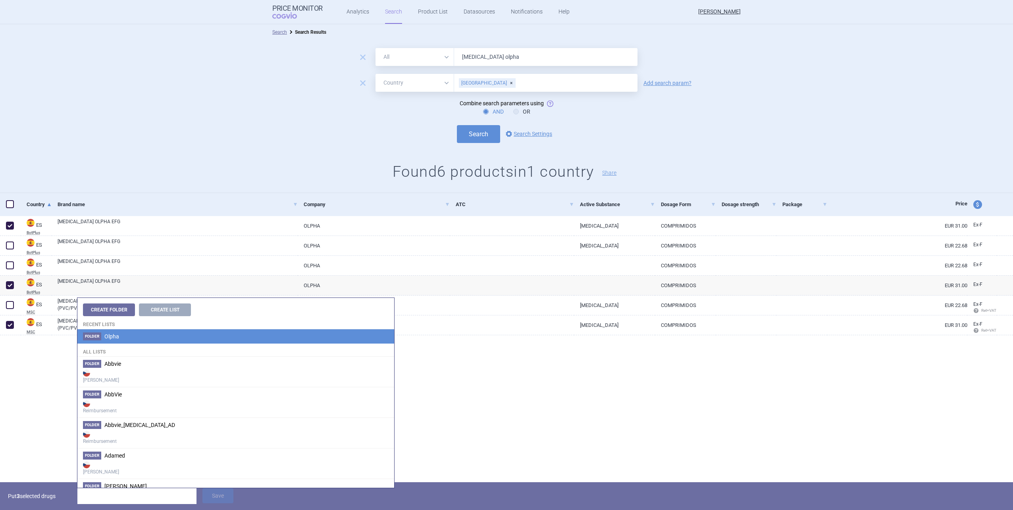
click at [130, 339] on li "Folder Olpha" at bounding box center [235, 336] width 317 height 14
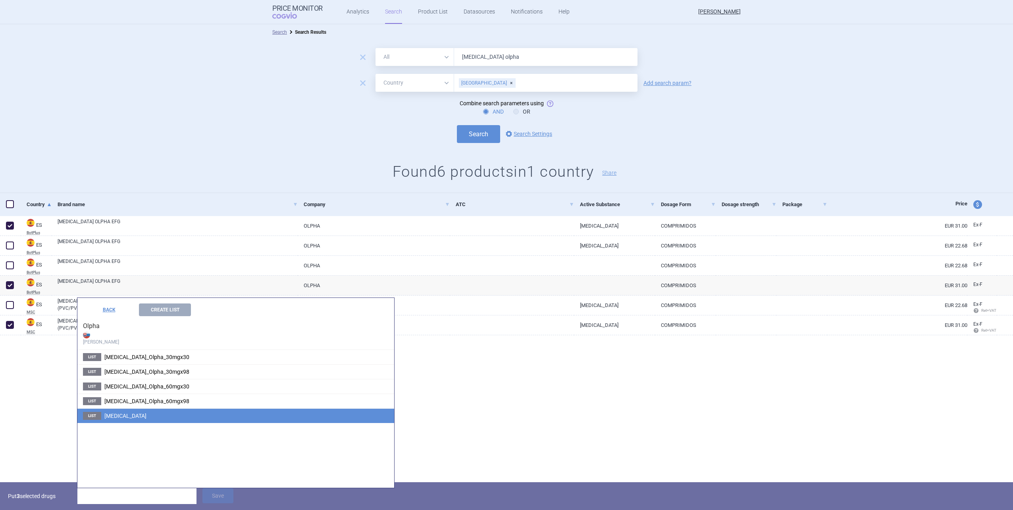
click at [150, 408] on li "List [MEDICAL_DATA]" at bounding box center [235, 415] width 317 height 15
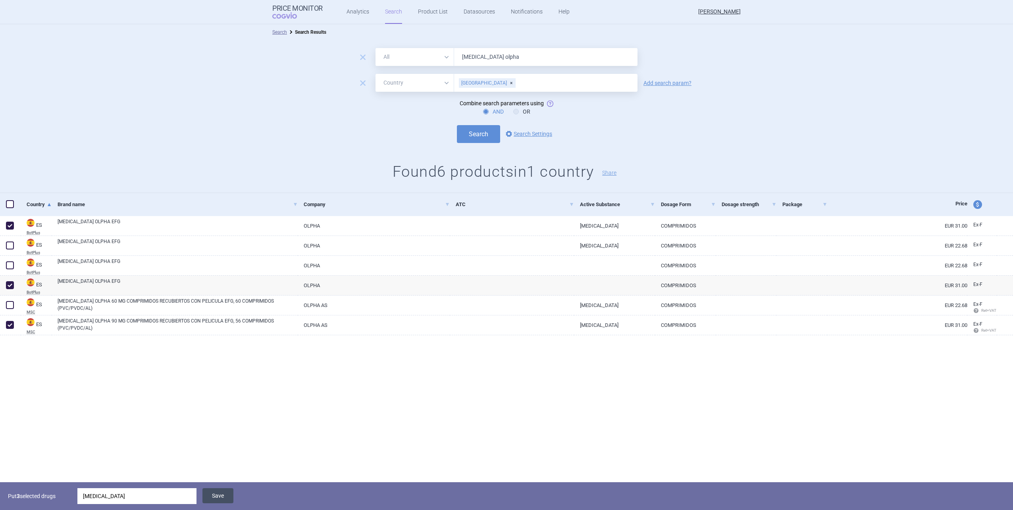
click at [221, 499] on button "Save" at bounding box center [217, 495] width 31 height 15
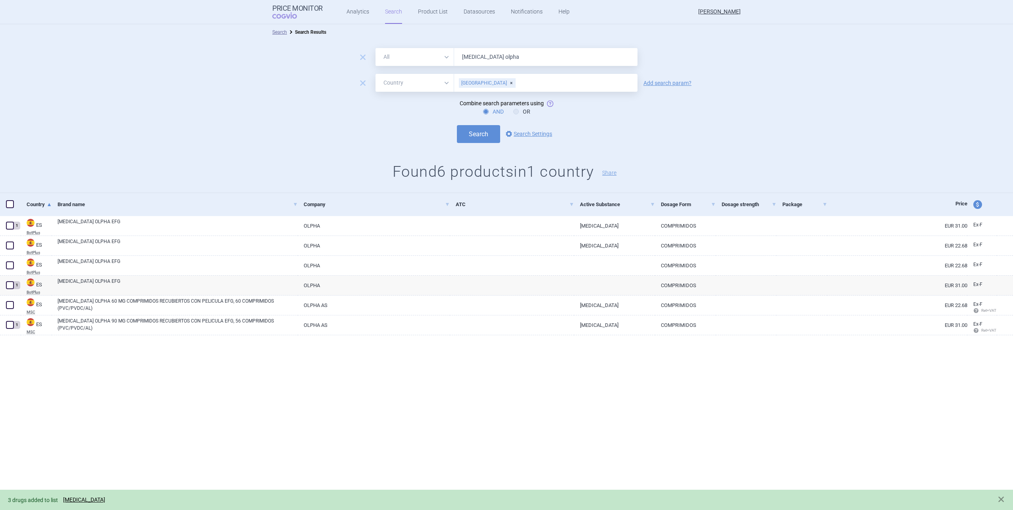
click at [79, 495] on div "3 drugs added to list [MEDICAL_DATA]" at bounding box center [498, 499] width 981 height 9
click at [80, 498] on link "[MEDICAL_DATA]" at bounding box center [84, 499] width 42 height 7
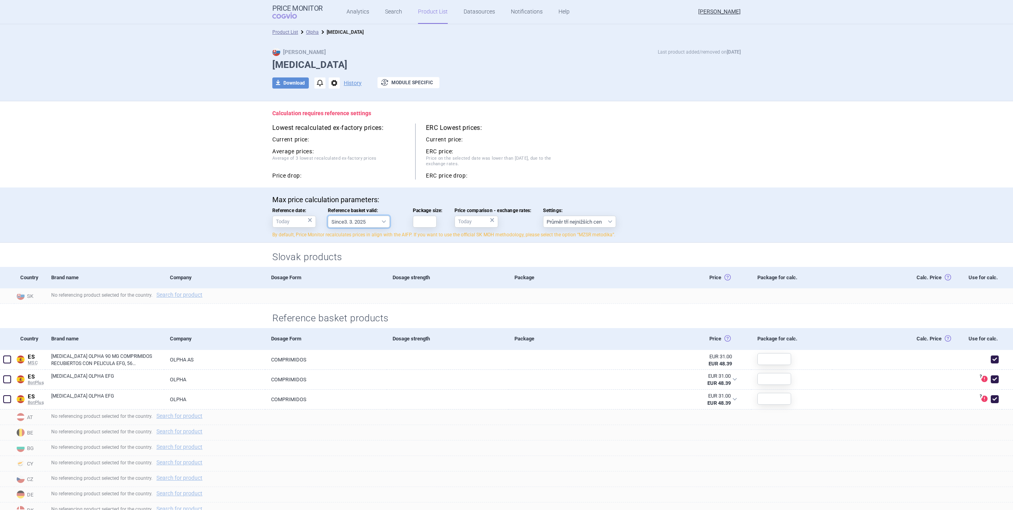
click at [369, 224] on select "Since 3. 3. 2025 Since 1. 7. 2023 Since 7. 4. 2023 Since 1. 12. 2022 Since 1. 9…" at bounding box center [359, 221] width 62 height 12
click at [328, 215] on select "Since 3. 3. 2025 Since 1. 7. 2023 Since 7. 4. 2023 Since 1. 12. 2022 Since 1. 9…" at bounding box center [359, 221] width 62 height 12
click at [423, 221] on input "Package size:" at bounding box center [425, 221] width 24 height 12
click at [347, 297] on div "No referencing product selected for the country. Search for product" at bounding box center [529, 295] width 968 height 15
click at [784, 315] on section "Calculation requires reference settings Lowest recalculated ex-factory prices: …" at bounding box center [506, 458] width 1013 height 715
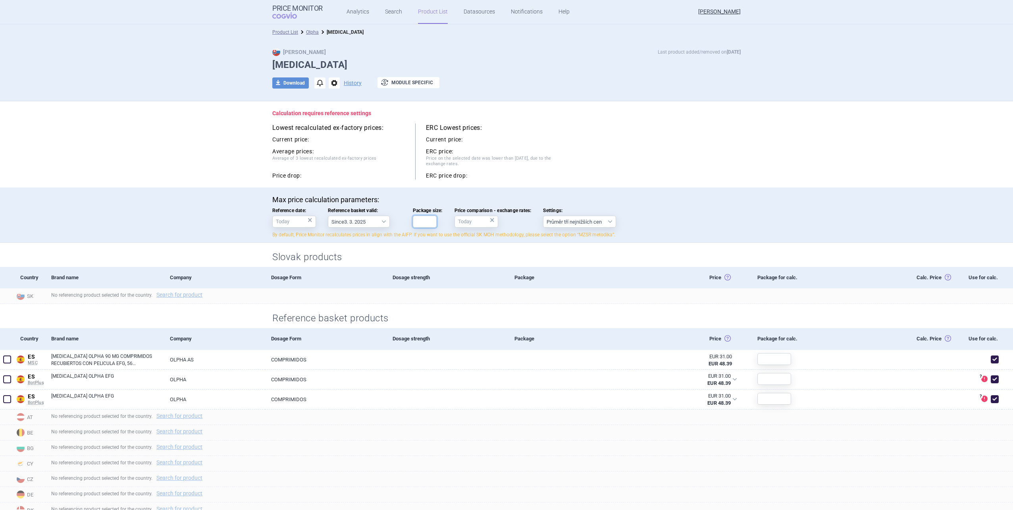
click at [417, 223] on input "Package size:" at bounding box center [425, 221] width 24 height 12
type input "56"
click at [440, 304] on div "No referencing product selected for the country. Search for product" at bounding box center [529, 295] width 968 height 15
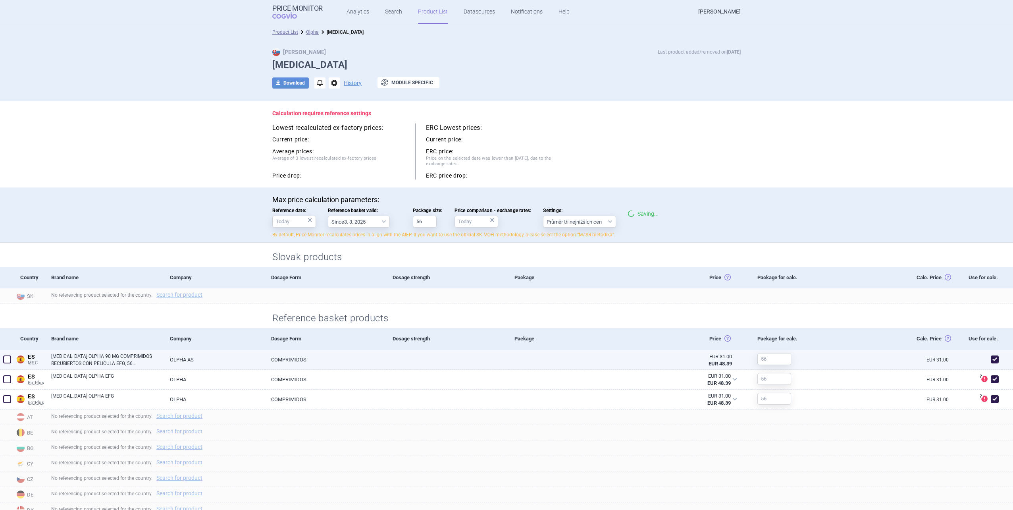
click at [462, 355] on link at bounding box center [447, 357] width 121 height 14
select select "EUR"
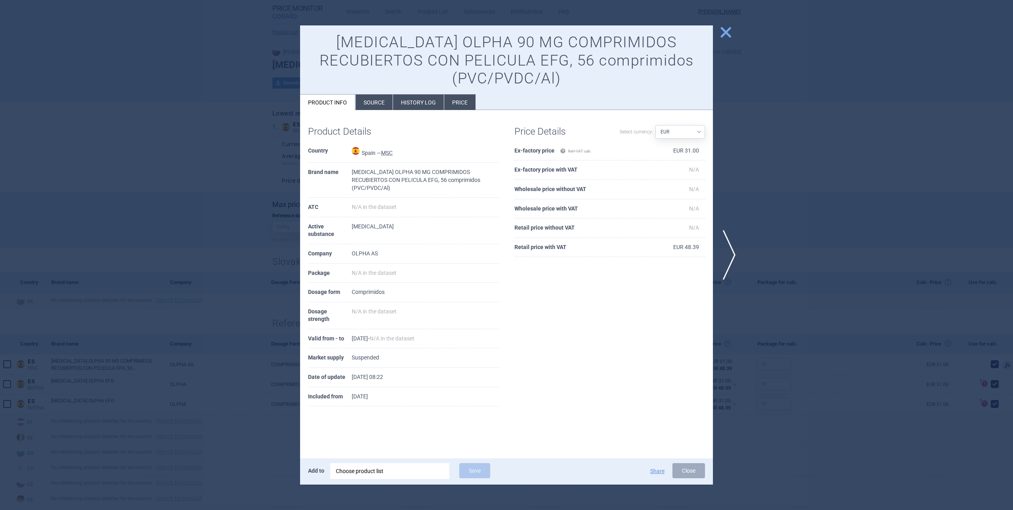
click at [724, 32] on span "close" at bounding box center [726, 32] width 14 height 14
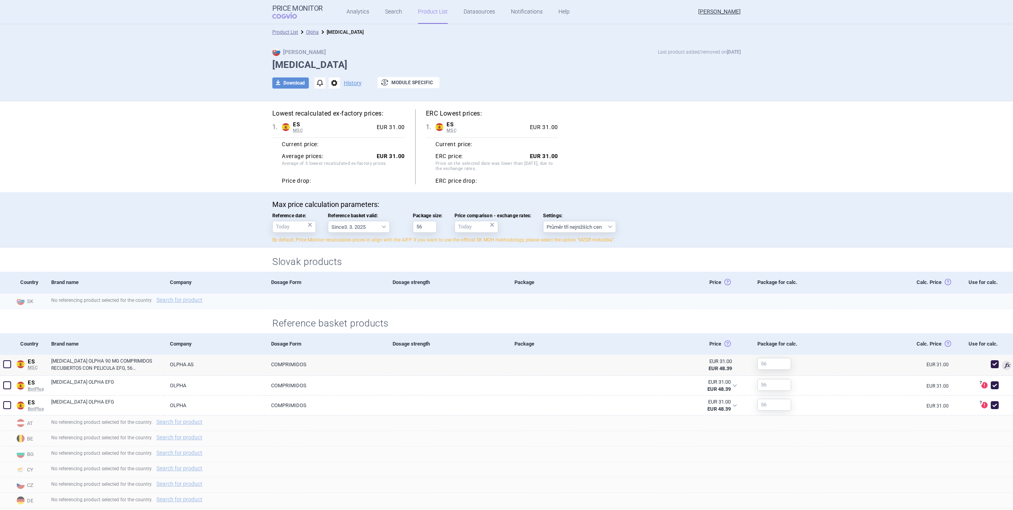
click at [813, 302] on div "No referencing product selected for the country. Search for product" at bounding box center [529, 300] width 968 height 15
click at [825, 61] on div "Max Price Last product added/removed on [DATE] [MEDICAL_DATA] download Download…" at bounding box center [506, 70] width 1013 height 61
